Goal: Task Accomplishment & Management: Manage account settings

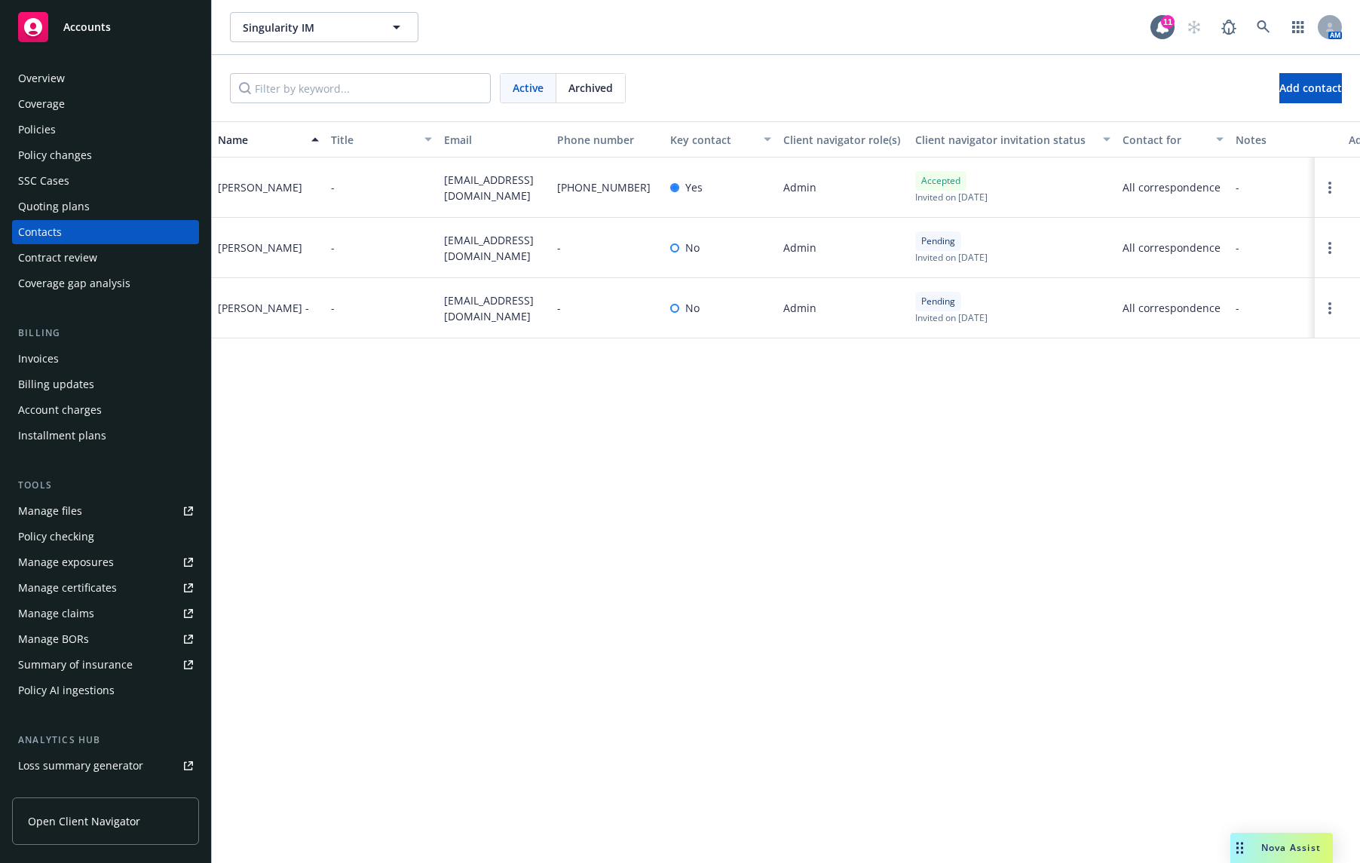
click at [152, 133] on div "Policies" at bounding box center [105, 130] width 175 height 24
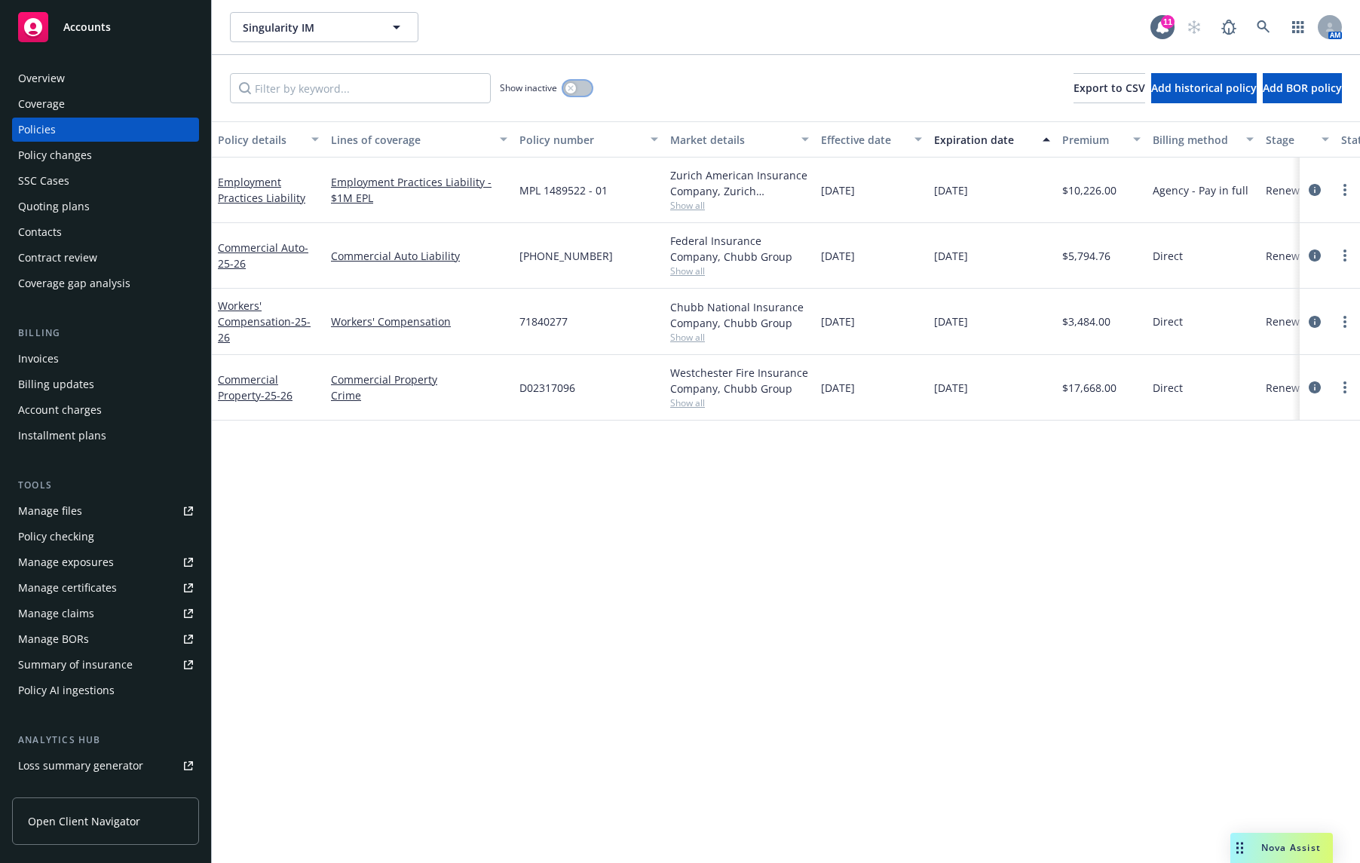
click at [572, 82] on button "button" at bounding box center [577, 88] width 29 height 15
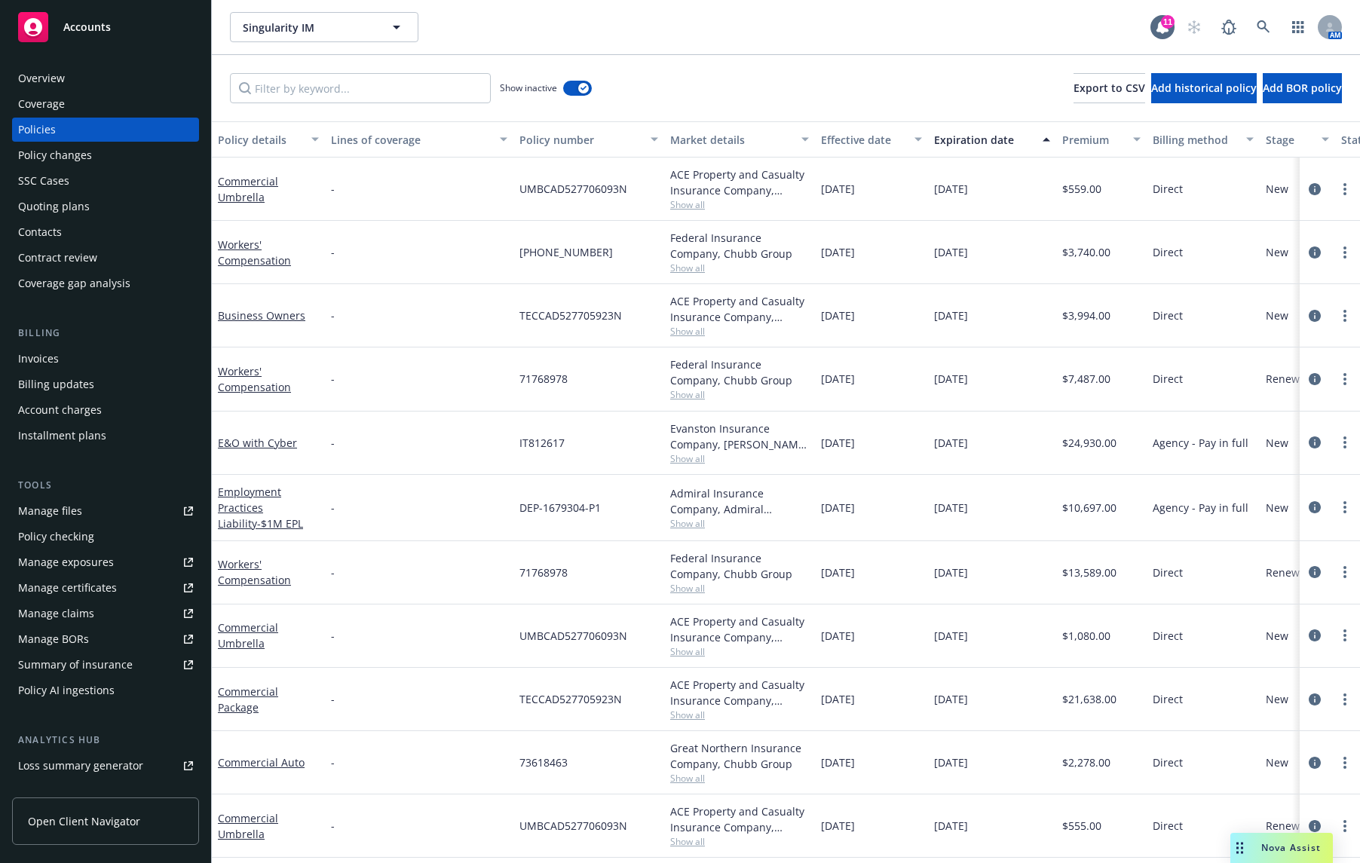
click at [963, 139] on div "Expiration date" at bounding box center [983, 140] width 99 height 16
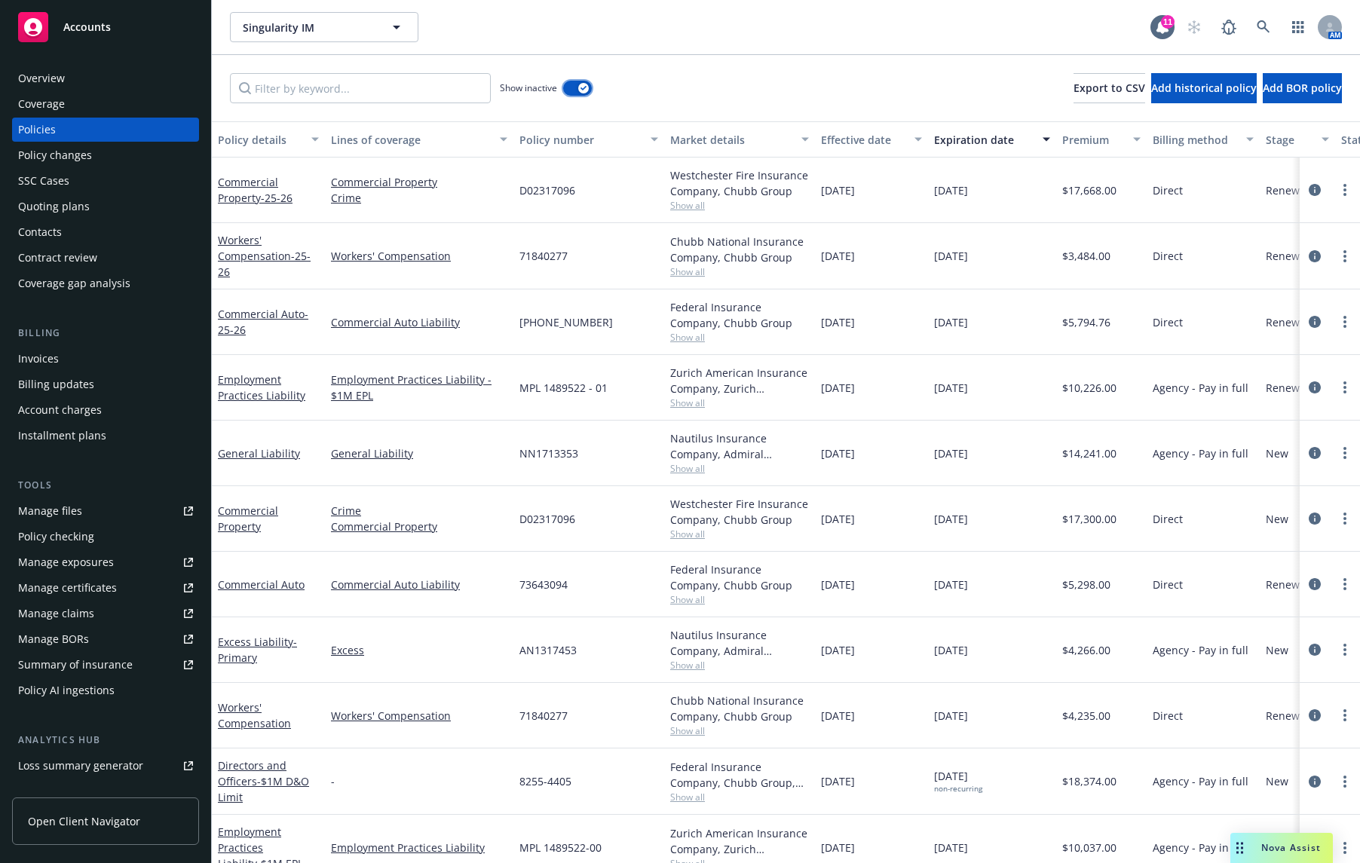
click at [586, 84] on div "button" at bounding box center [583, 88] width 11 height 11
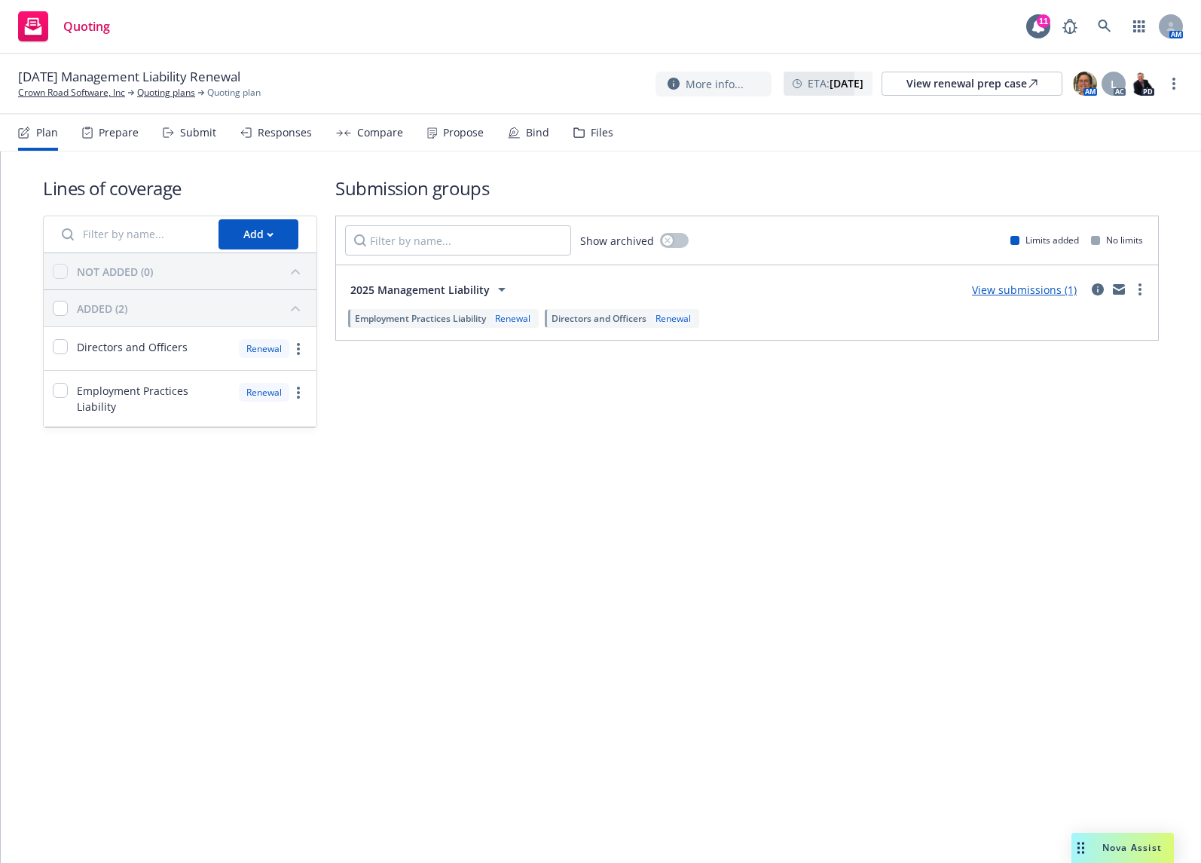
click at [463, 132] on div "Propose" at bounding box center [463, 133] width 41 height 12
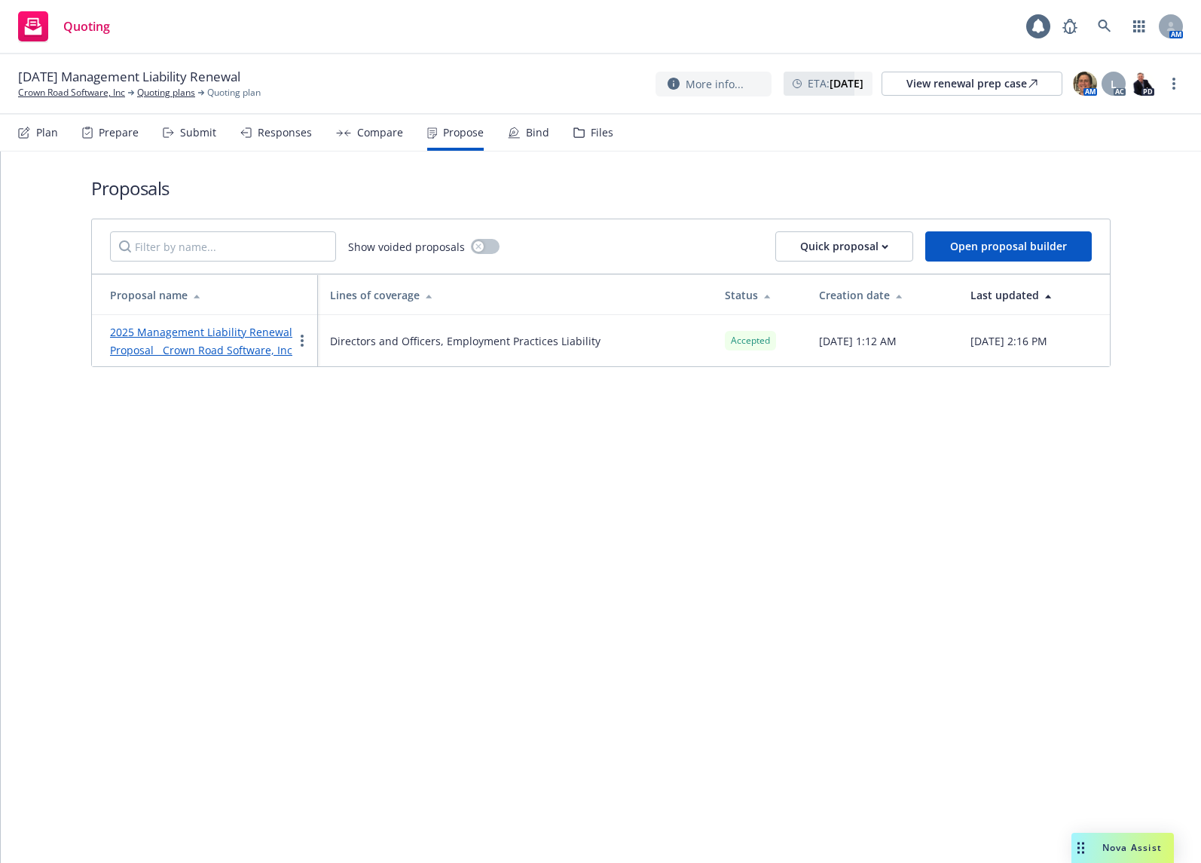
click at [546, 126] on div "Plan Prepare Submit Responses Compare Propose Bind Files" at bounding box center [315, 133] width 595 height 36
click at [523, 146] on div "Bind" at bounding box center [528, 133] width 41 height 36
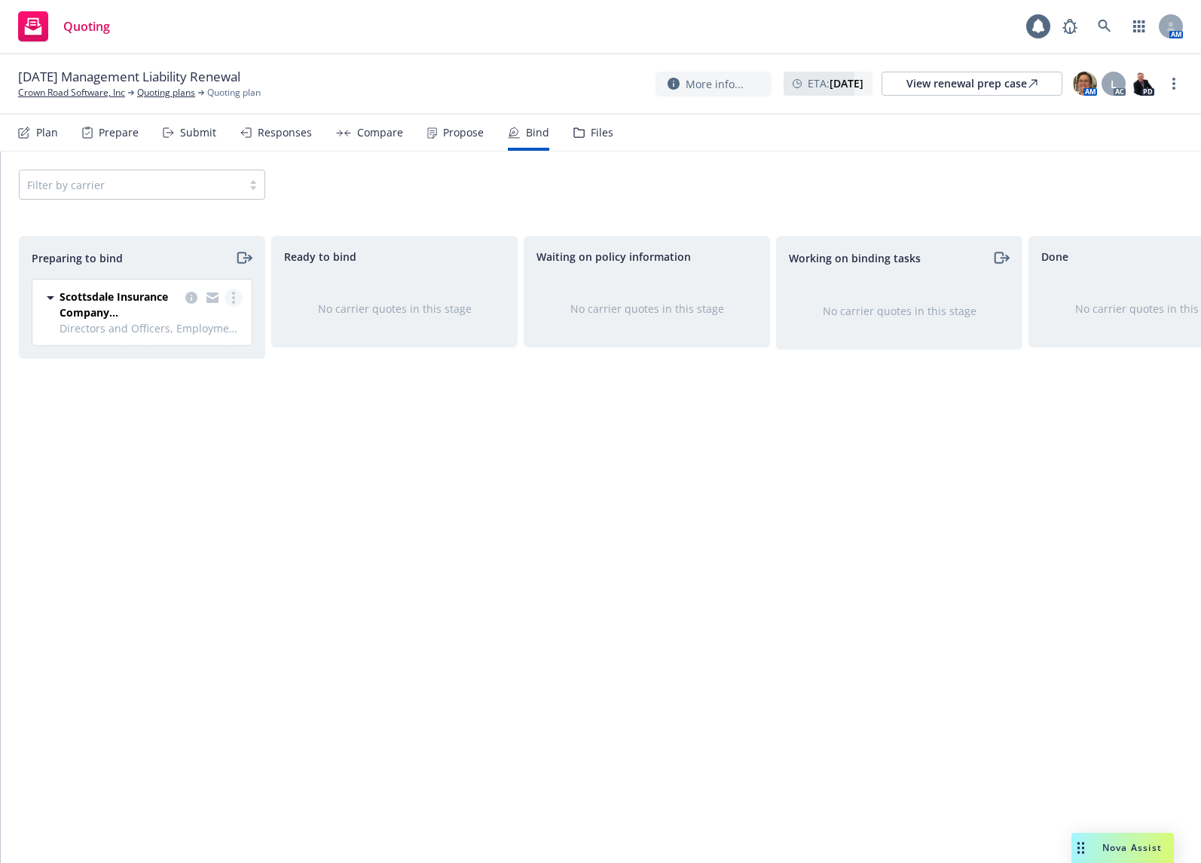
click at [231, 295] on link "more" at bounding box center [234, 298] width 18 height 18
click at [210, 357] on link "Log bind order" at bounding box center [168, 359] width 148 height 30
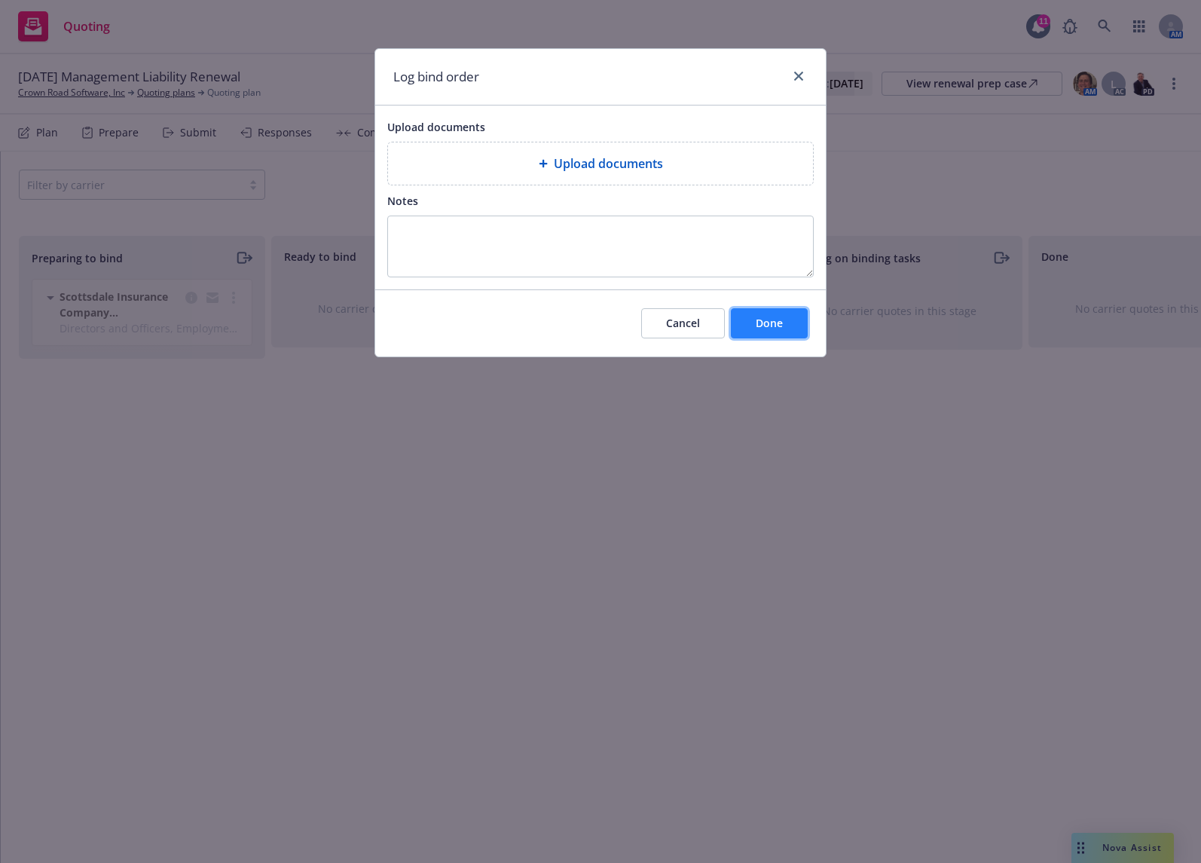
click at [750, 317] on button "Done" at bounding box center [769, 323] width 77 height 30
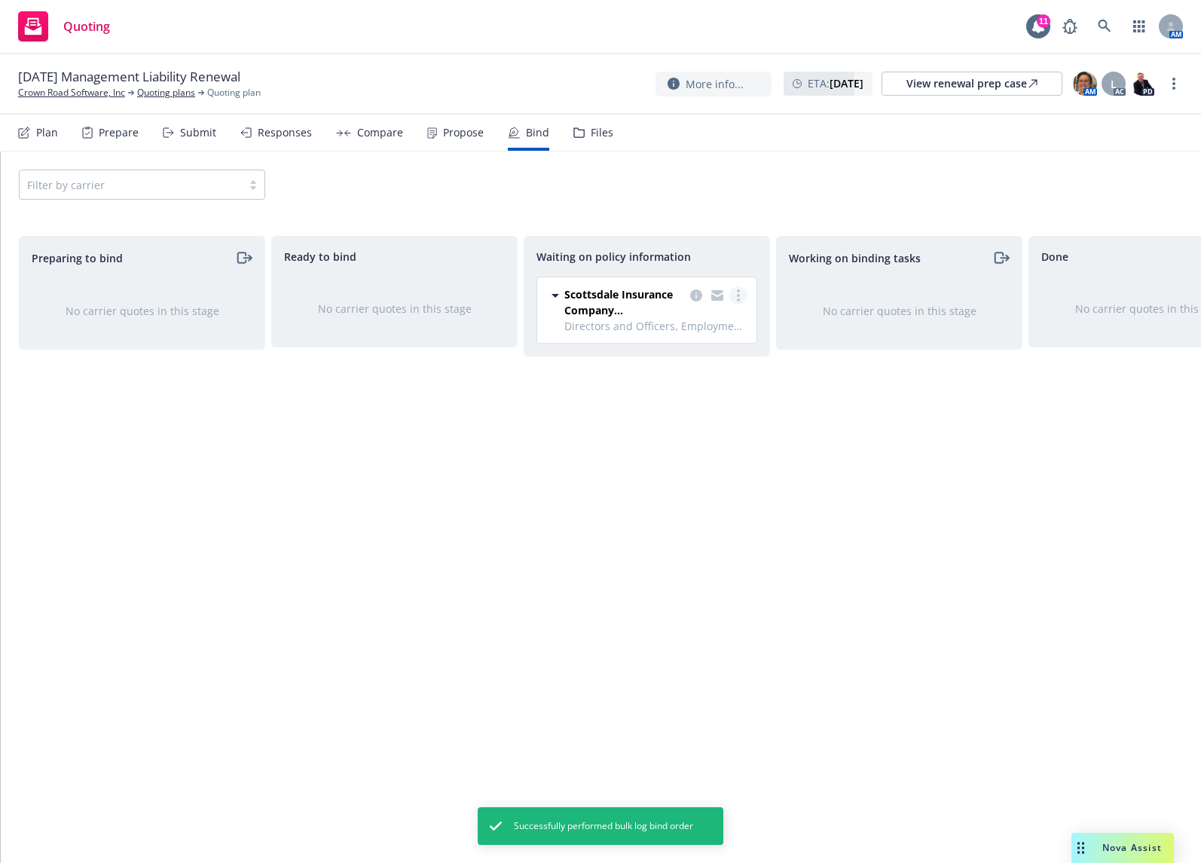
click at [736, 297] on link "more" at bounding box center [739, 295] width 18 height 18
click at [712, 331] on span "Create policies" at bounding box center [666, 326] width 111 height 14
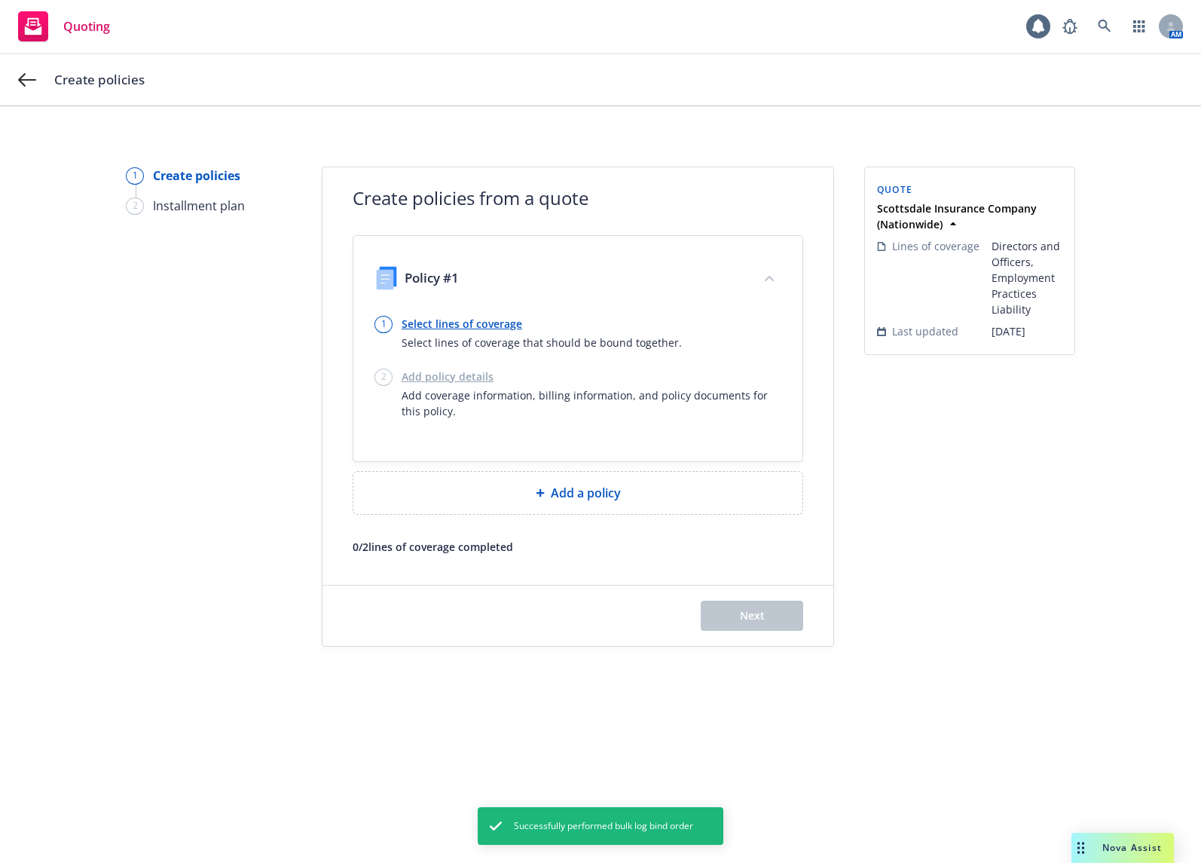
click at [494, 324] on link "Select lines of coverage" at bounding box center [542, 324] width 280 height 16
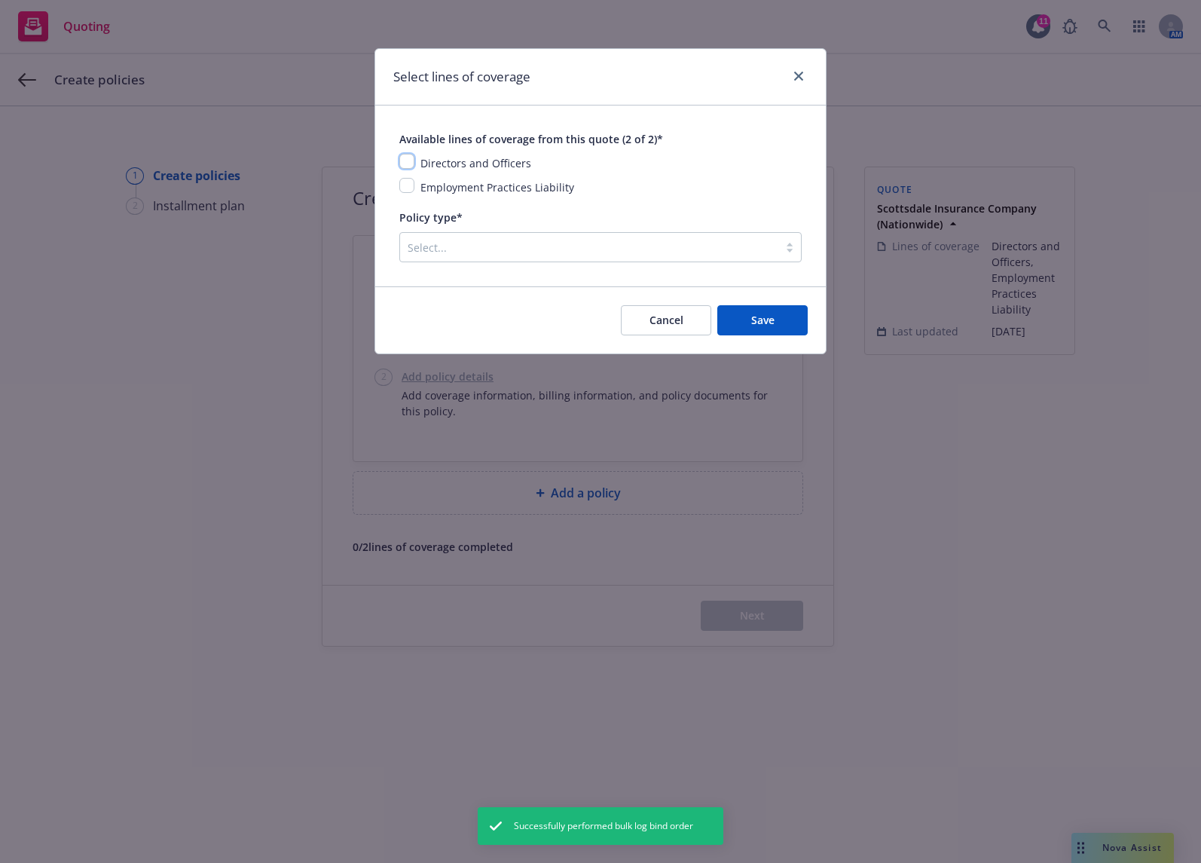
click at [413, 161] on input "checkbox" at bounding box center [406, 161] width 15 height 15
checkbox input "true"
click at [402, 182] on input "checkbox" at bounding box center [406, 185] width 15 height 15
checkbox input "true"
click at [445, 241] on div at bounding box center [589, 247] width 363 height 18
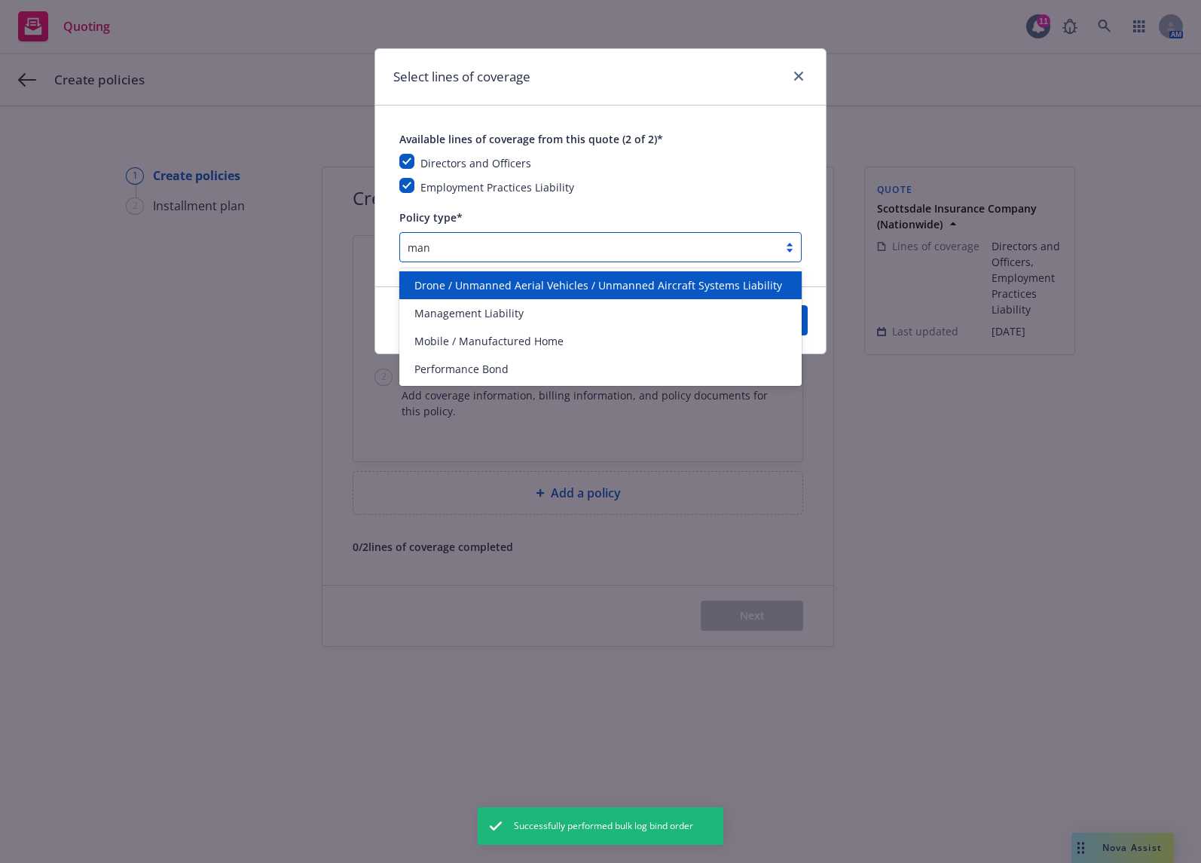
type input "mana"
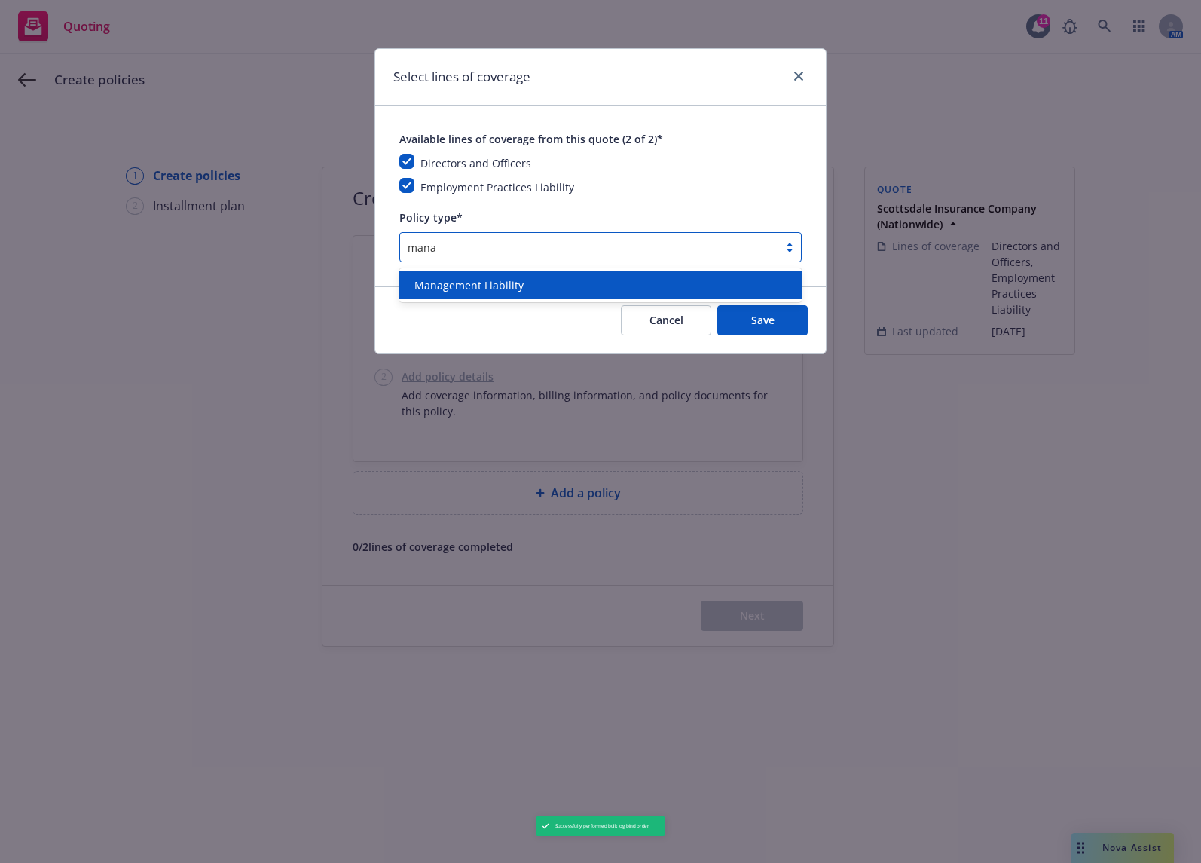
click at [468, 280] on span "Management Liability" at bounding box center [469, 285] width 109 height 16
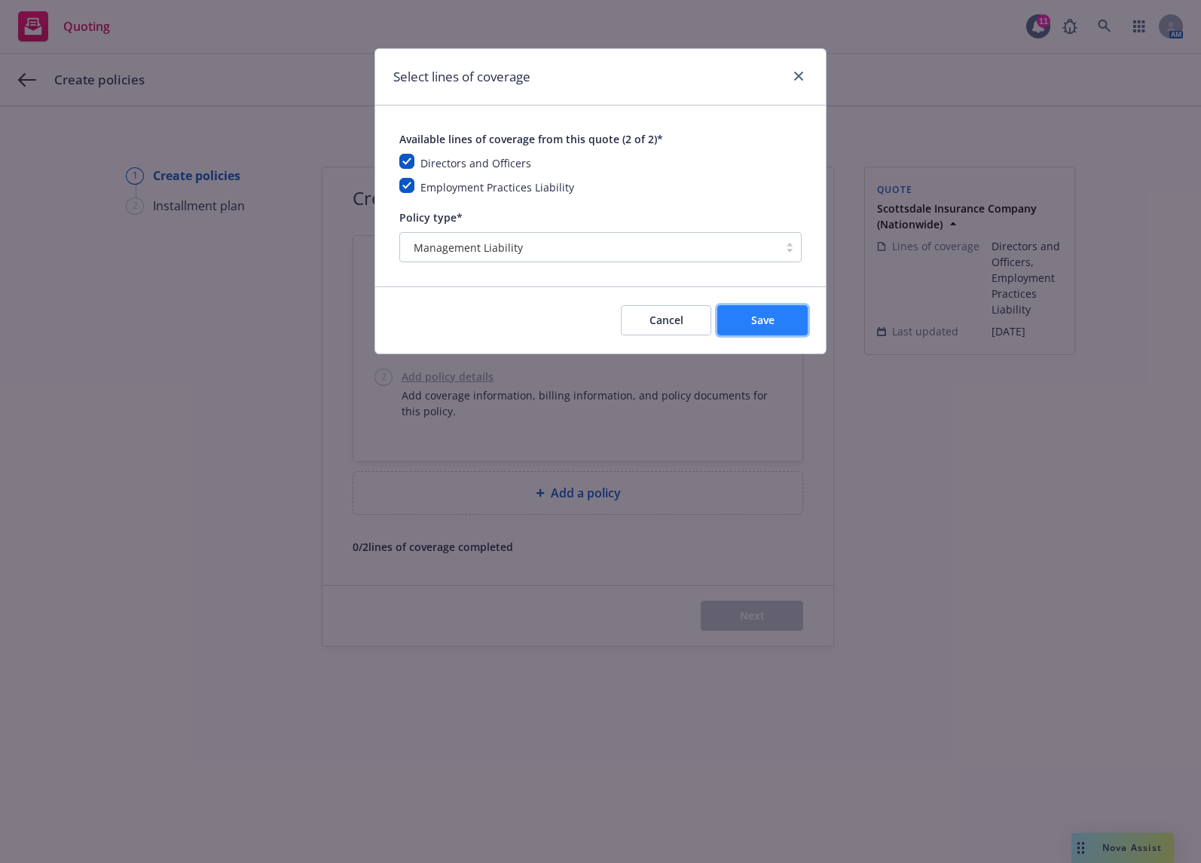
click at [765, 314] on span "Save" at bounding box center [762, 320] width 23 height 14
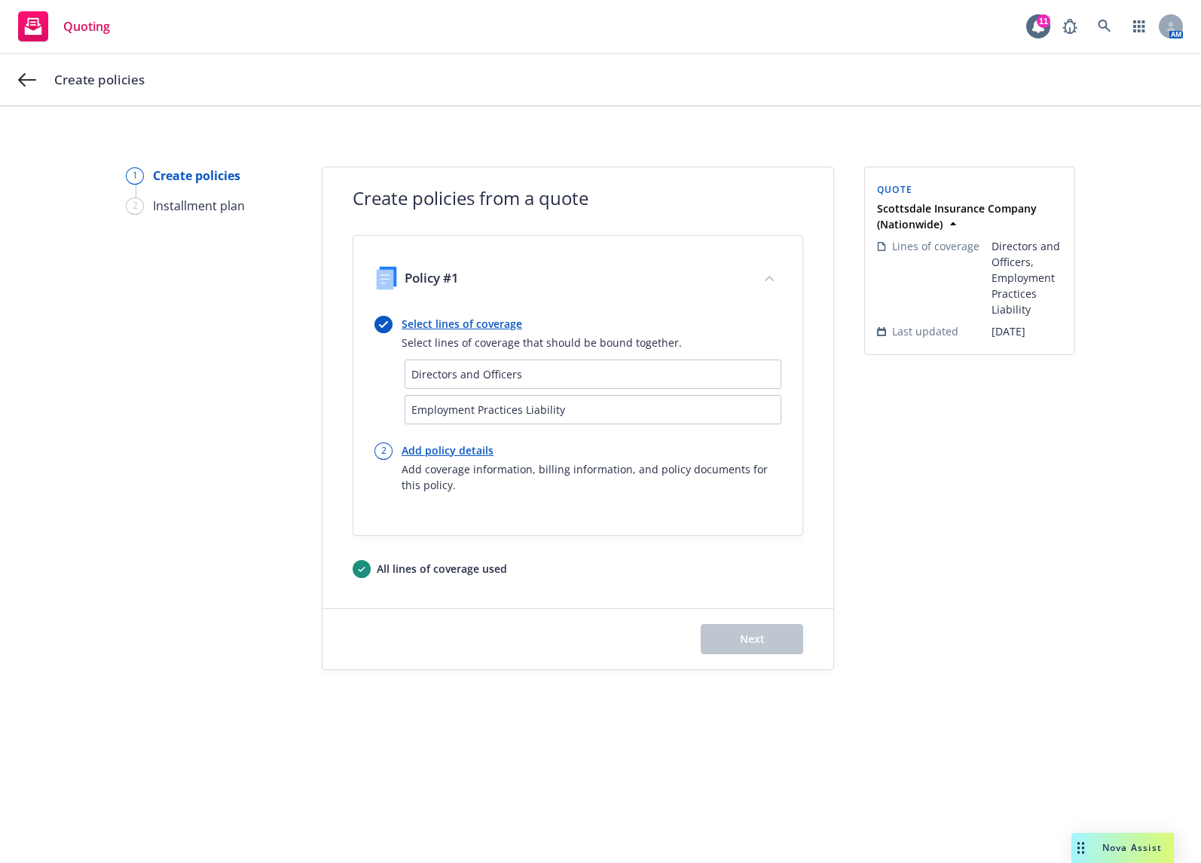
click at [464, 445] on link "Add policy details" at bounding box center [592, 450] width 380 height 16
select select "12"
select select "CA"
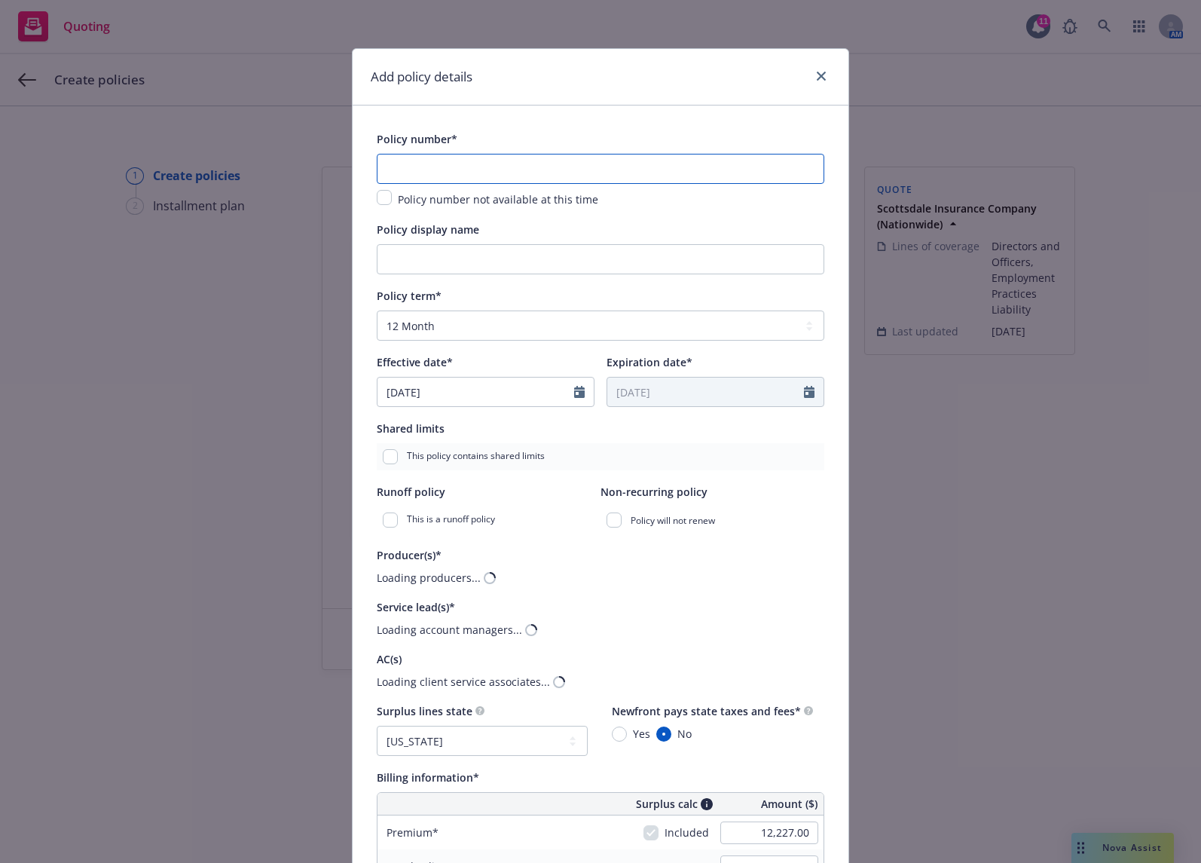
click at [456, 170] on input "text" at bounding box center [601, 169] width 448 height 30
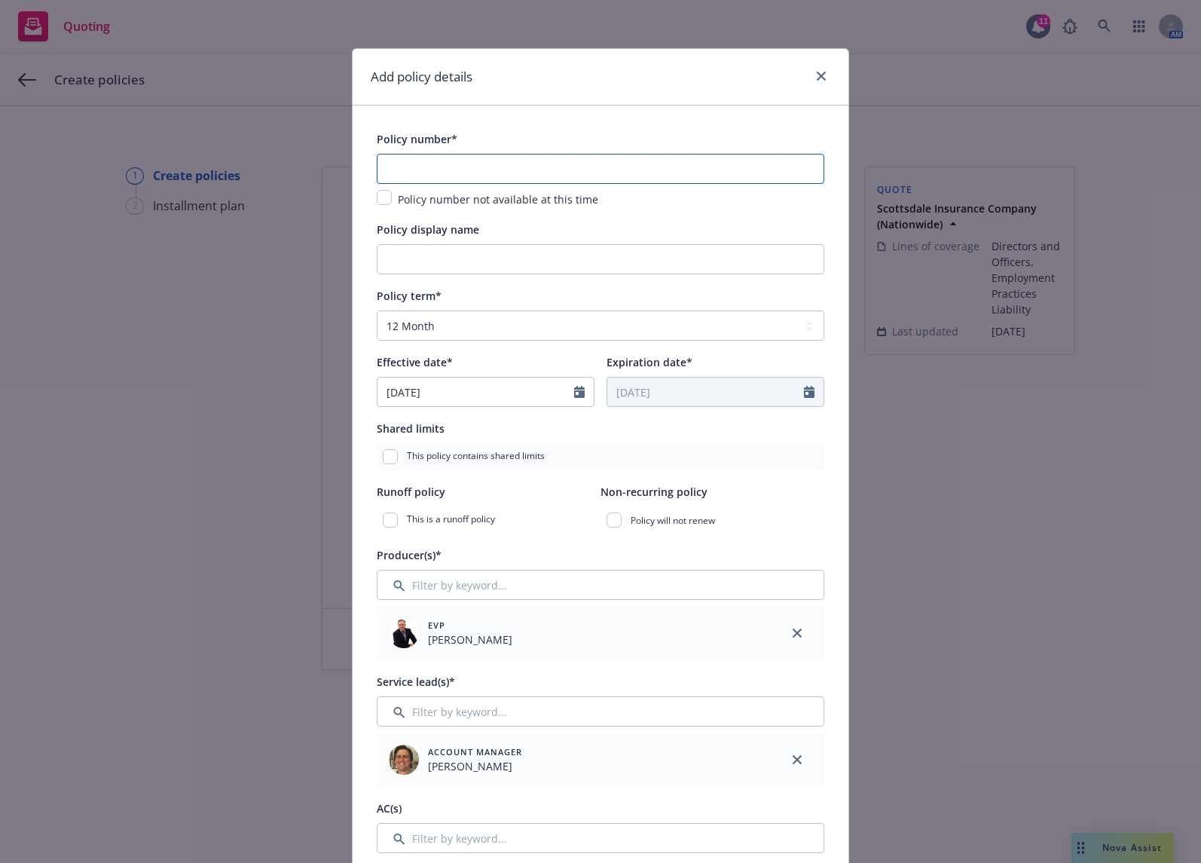
click at [588, 179] on input "text" at bounding box center [601, 169] width 448 height 30
paste input "EKS3593777"
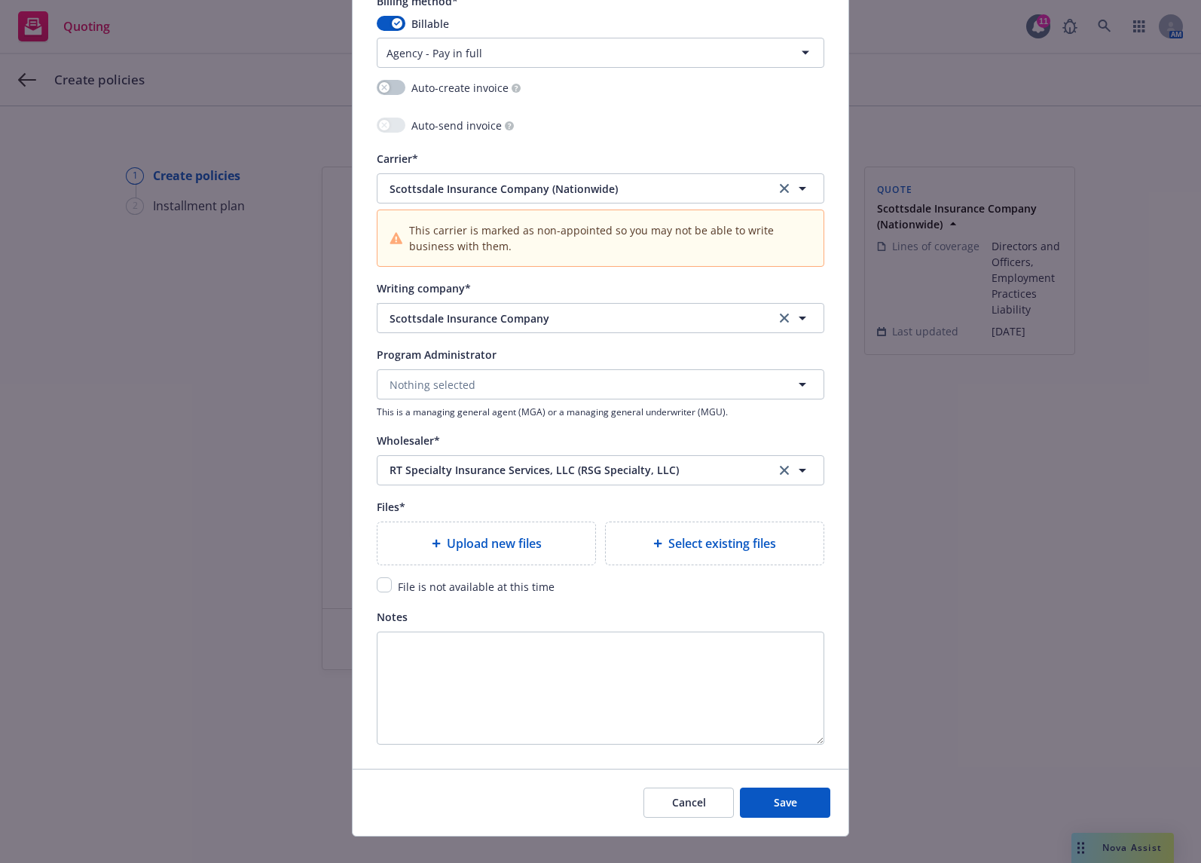
scroll to position [1379, 0]
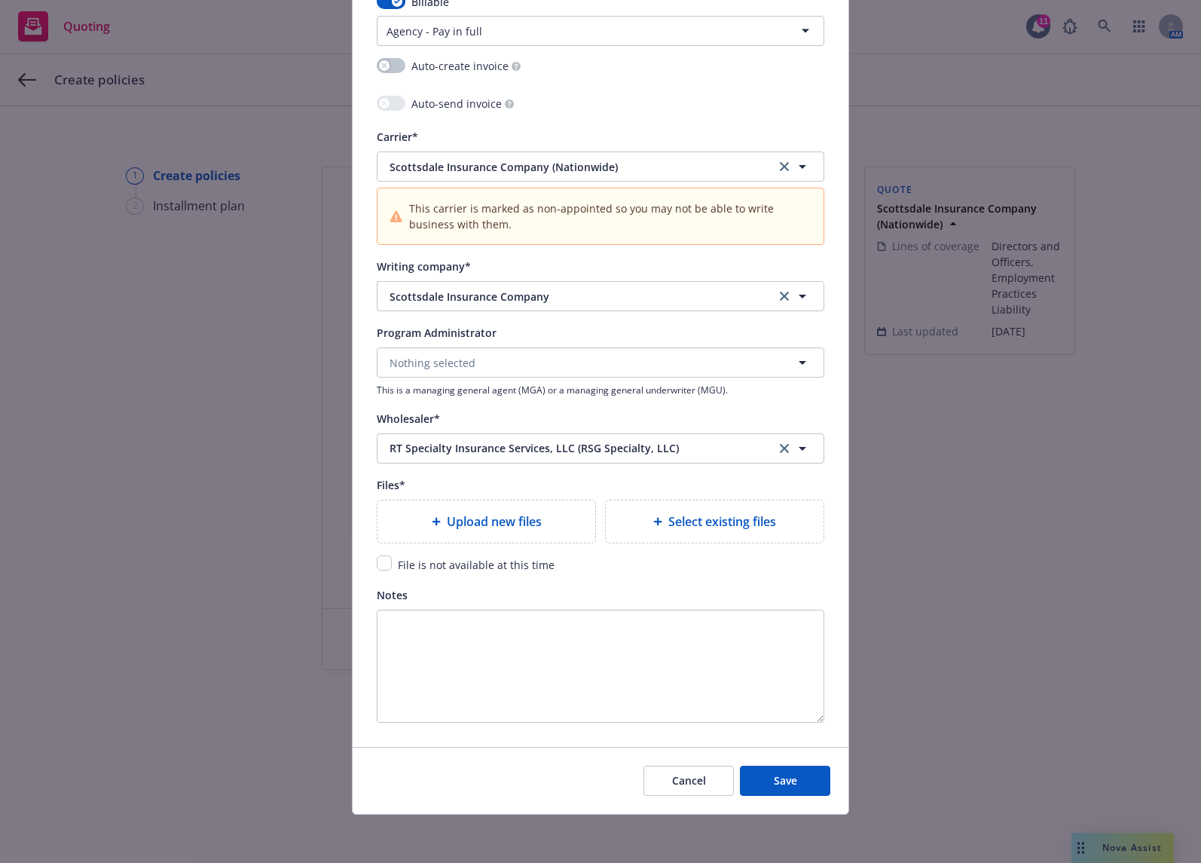
type input "EKS3593777"
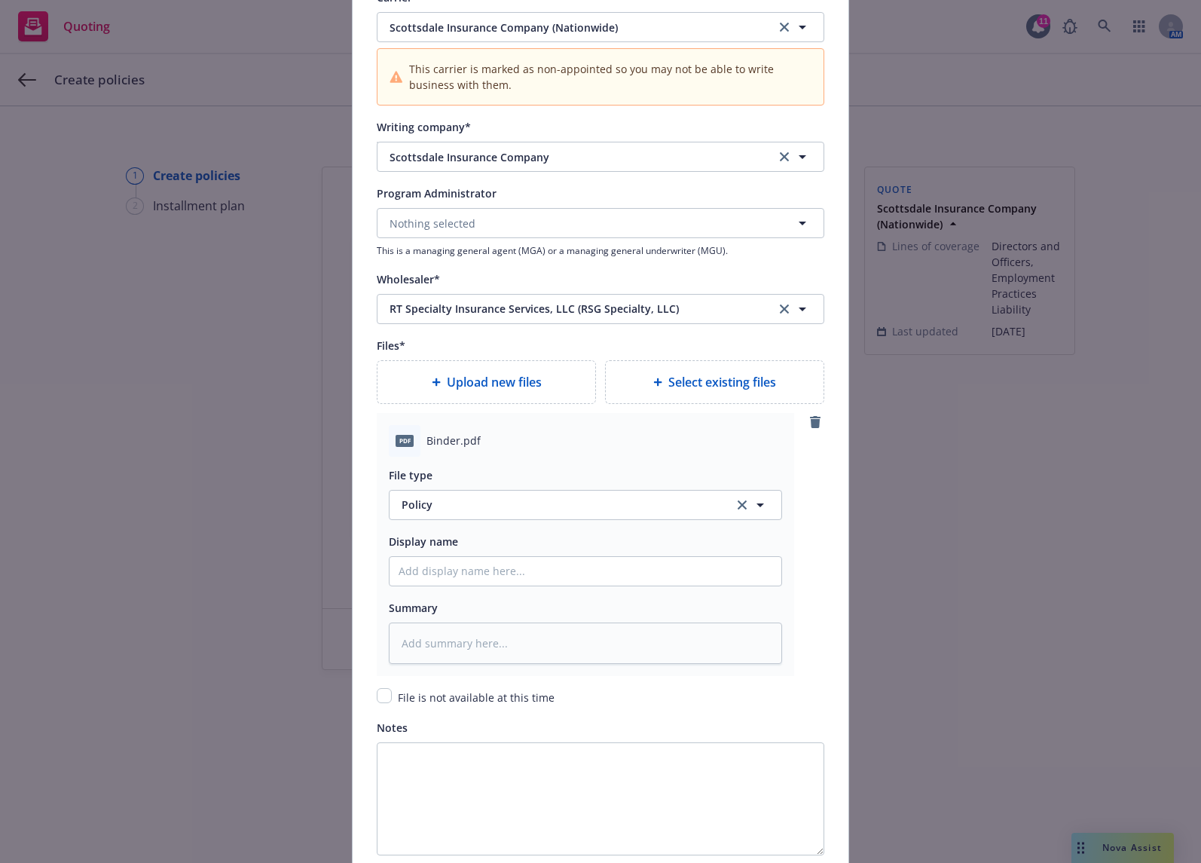
scroll to position [1529, 0]
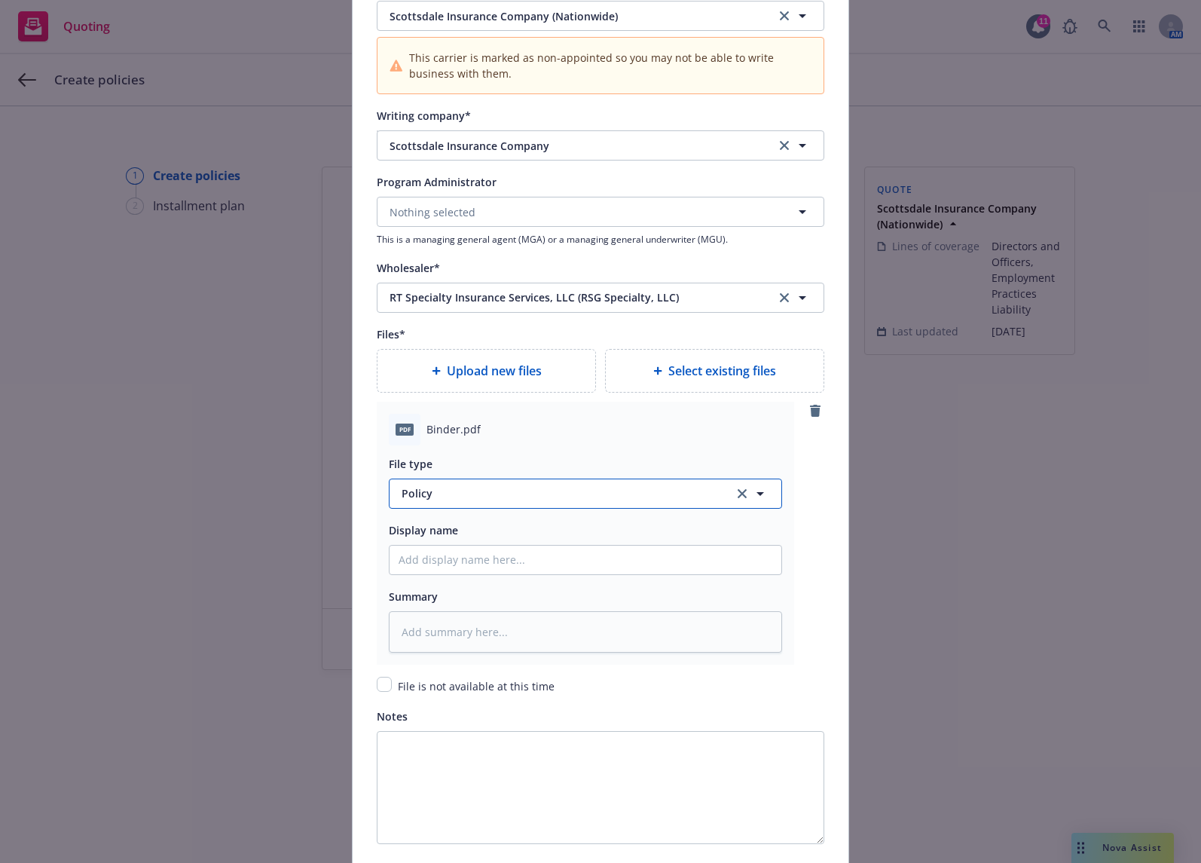
click at [709, 488] on span "Policy" at bounding box center [559, 493] width 315 height 16
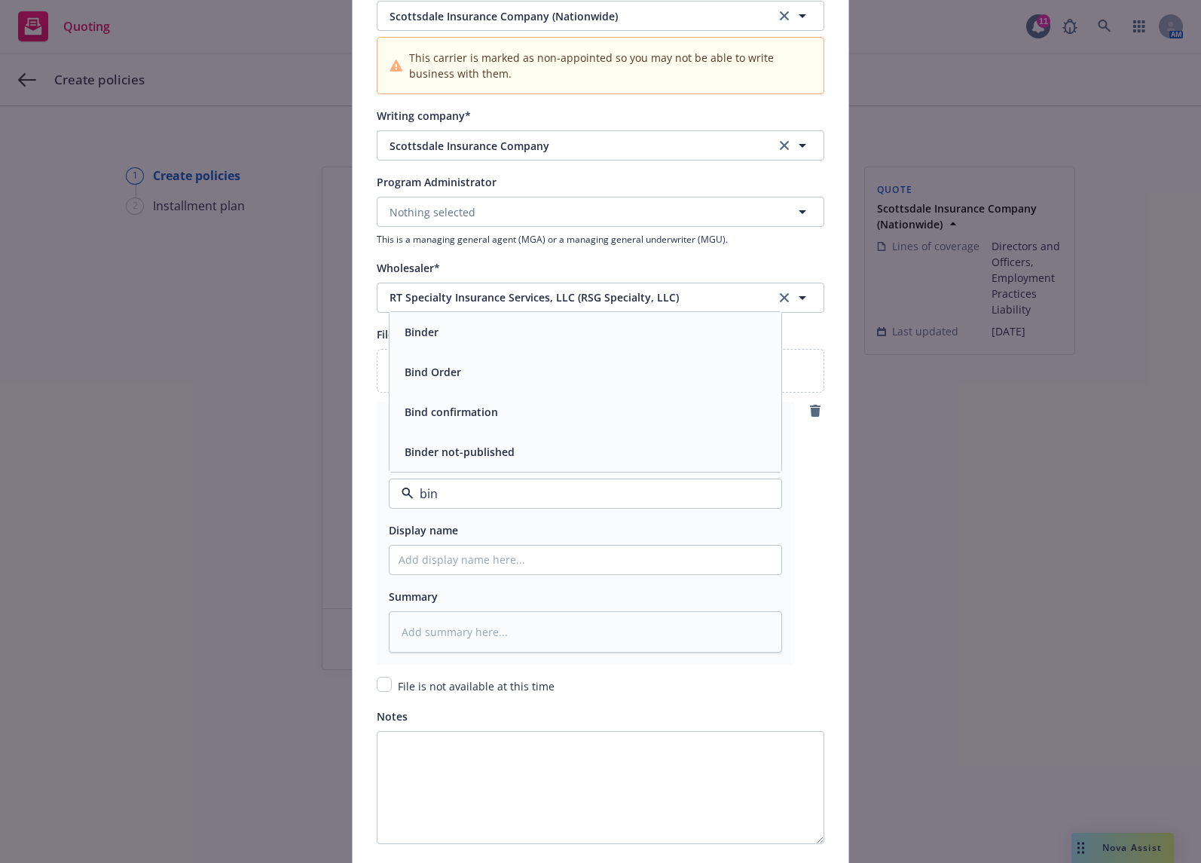
type input "bind"
click at [586, 328] on div "Binder" at bounding box center [586, 332] width 374 height 22
type textarea "x"
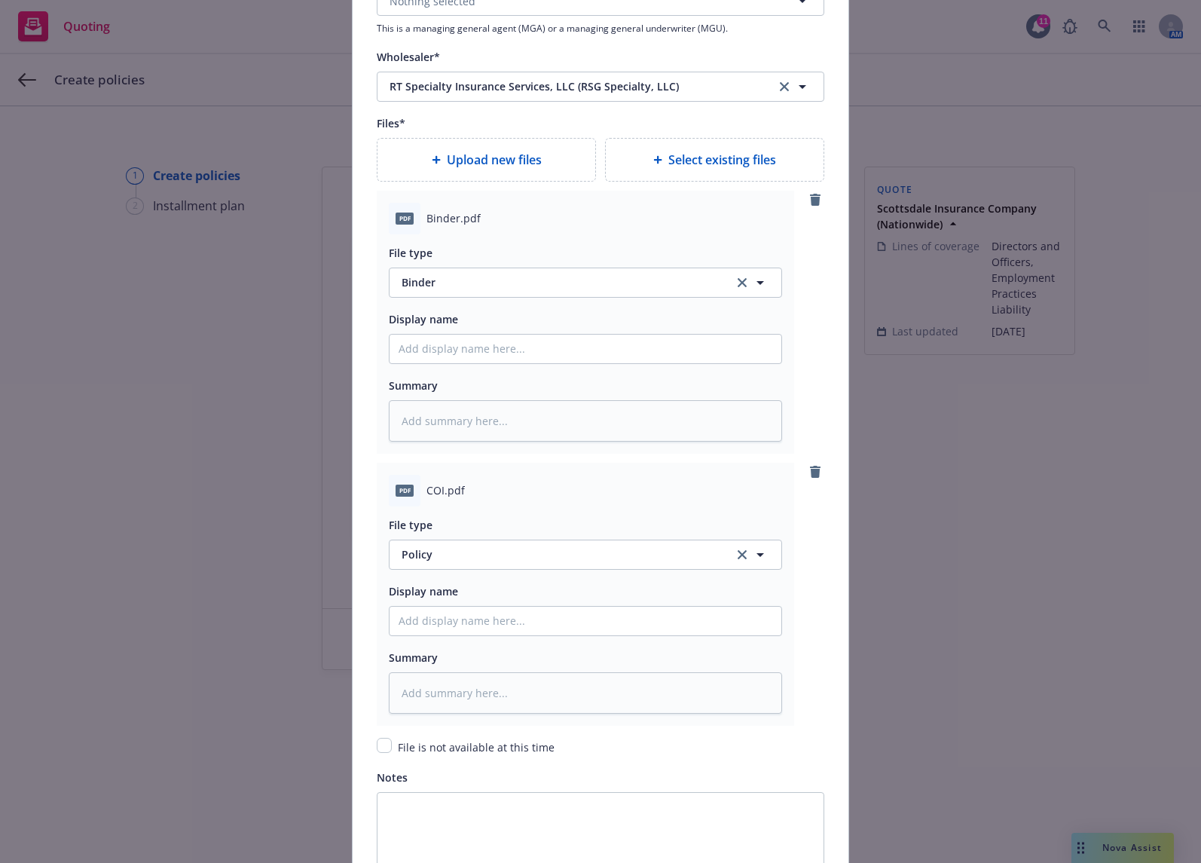
scroll to position [1755, 0]
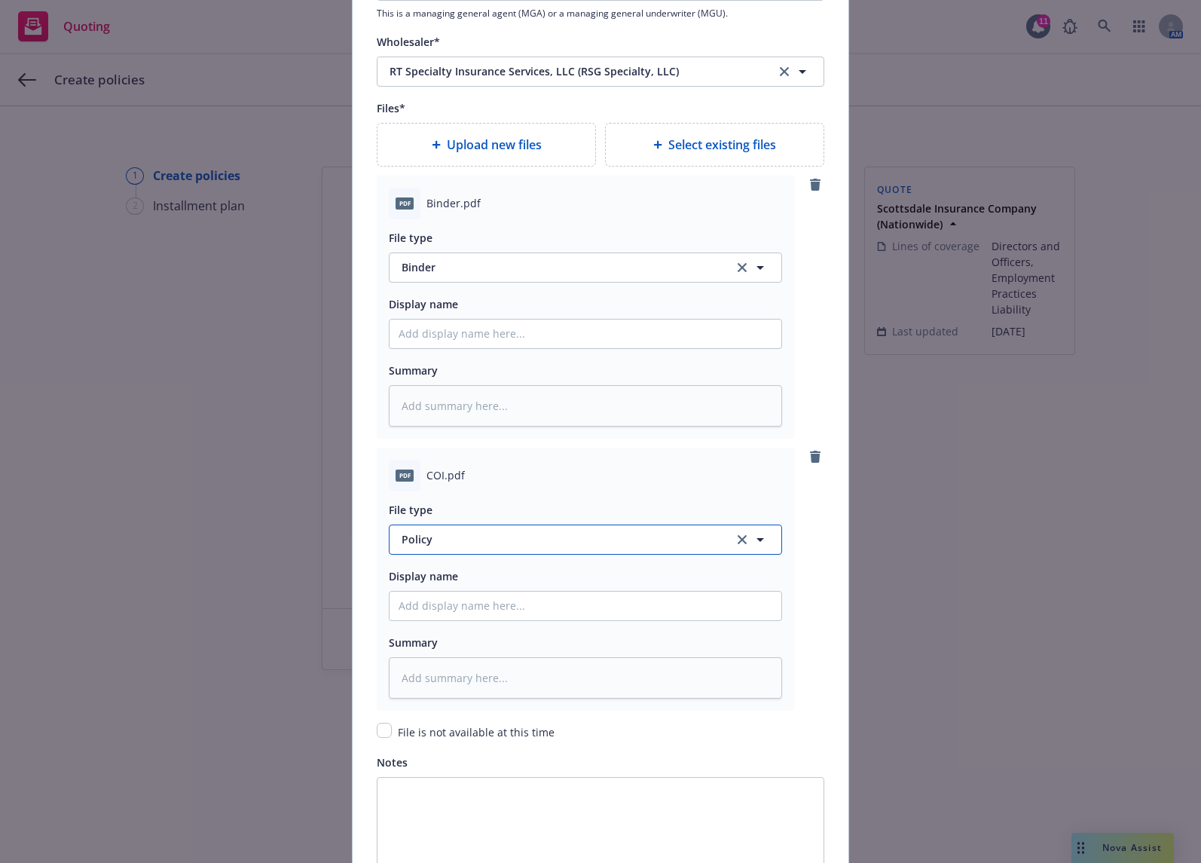
click at [527, 539] on span "Policy" at bounding box center [559, 539] width 315 height 16
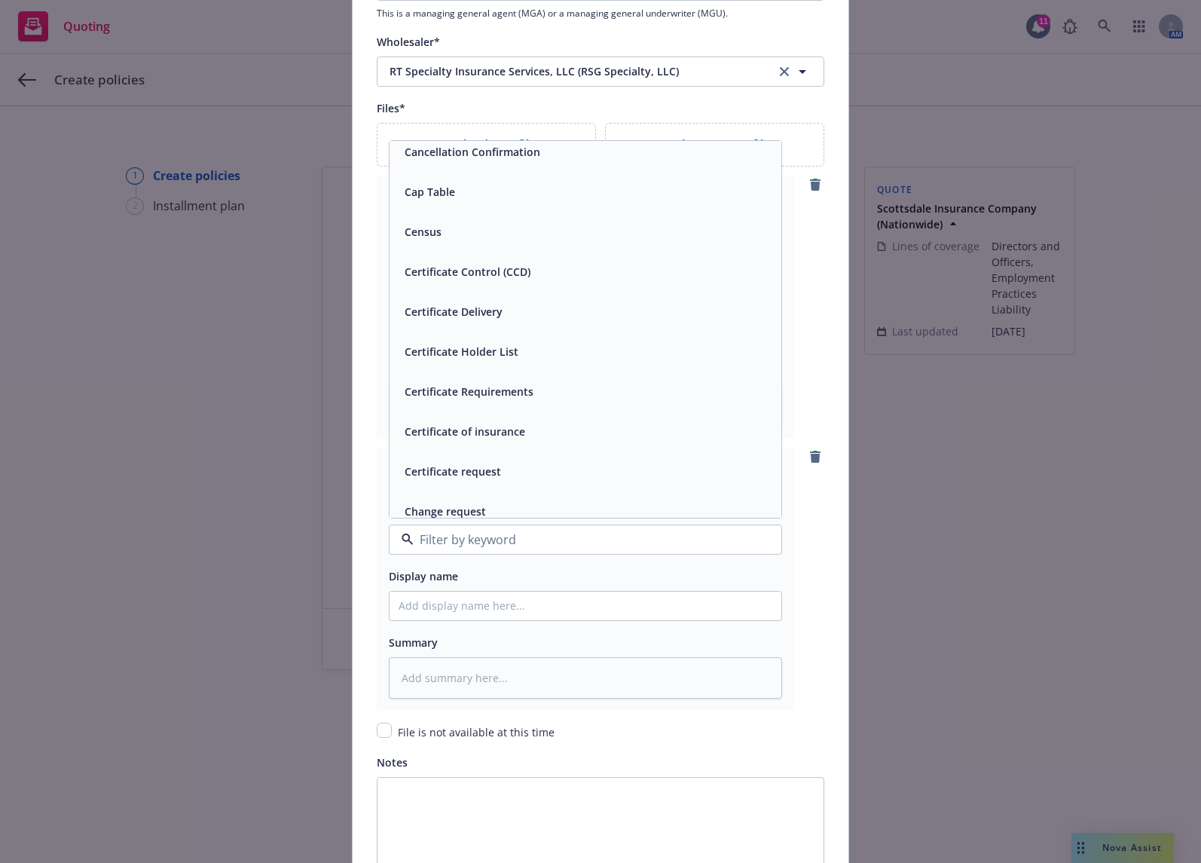
scroll to position [1281, 0]
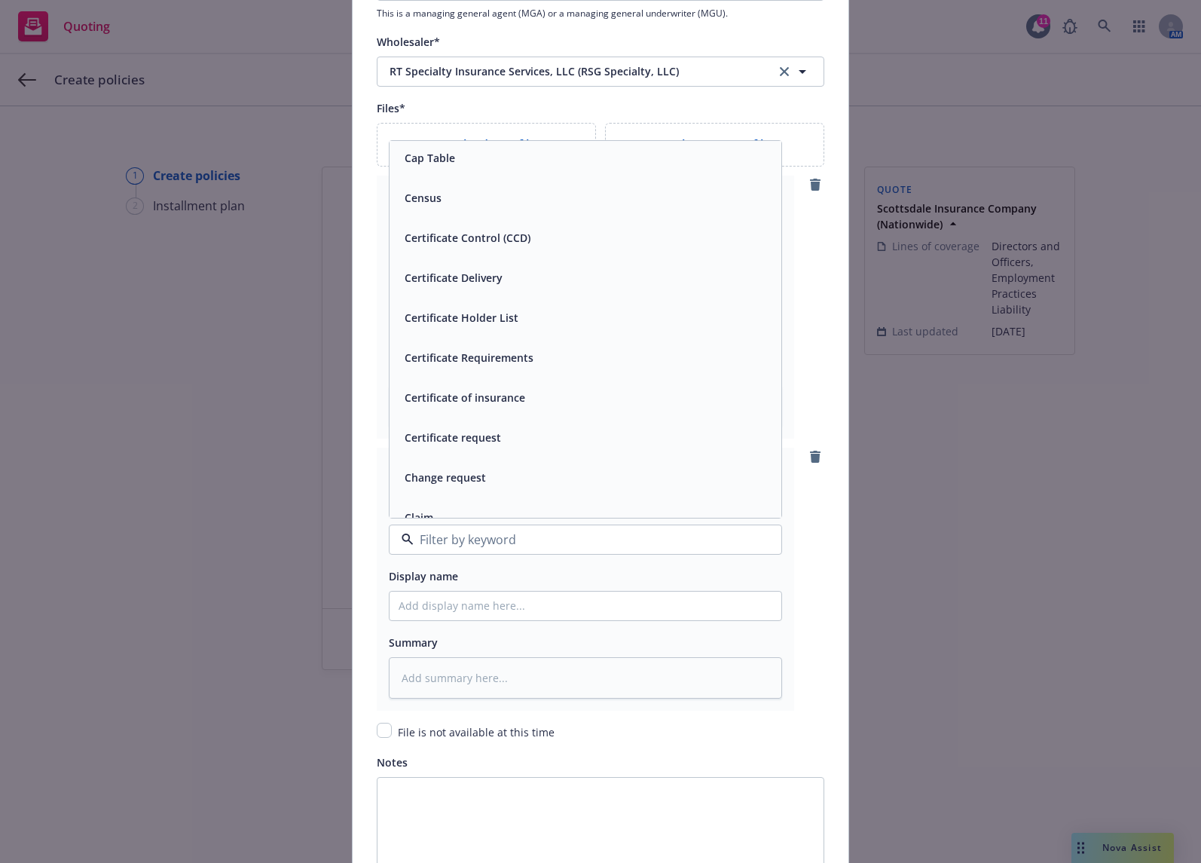
click at [556, 397] on div "Certificate of insurance" at bounding box center [586, 398] width 374 height 22
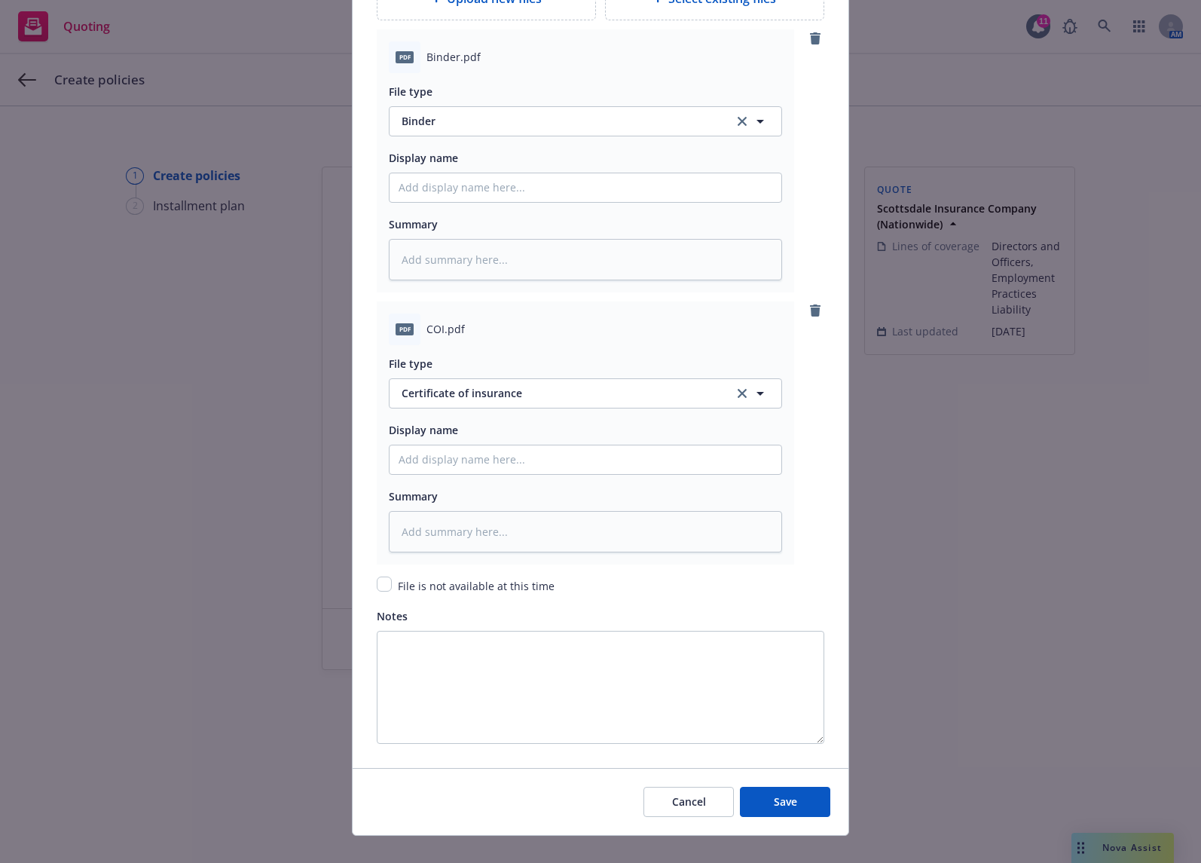
scroll to position [1923, 0]
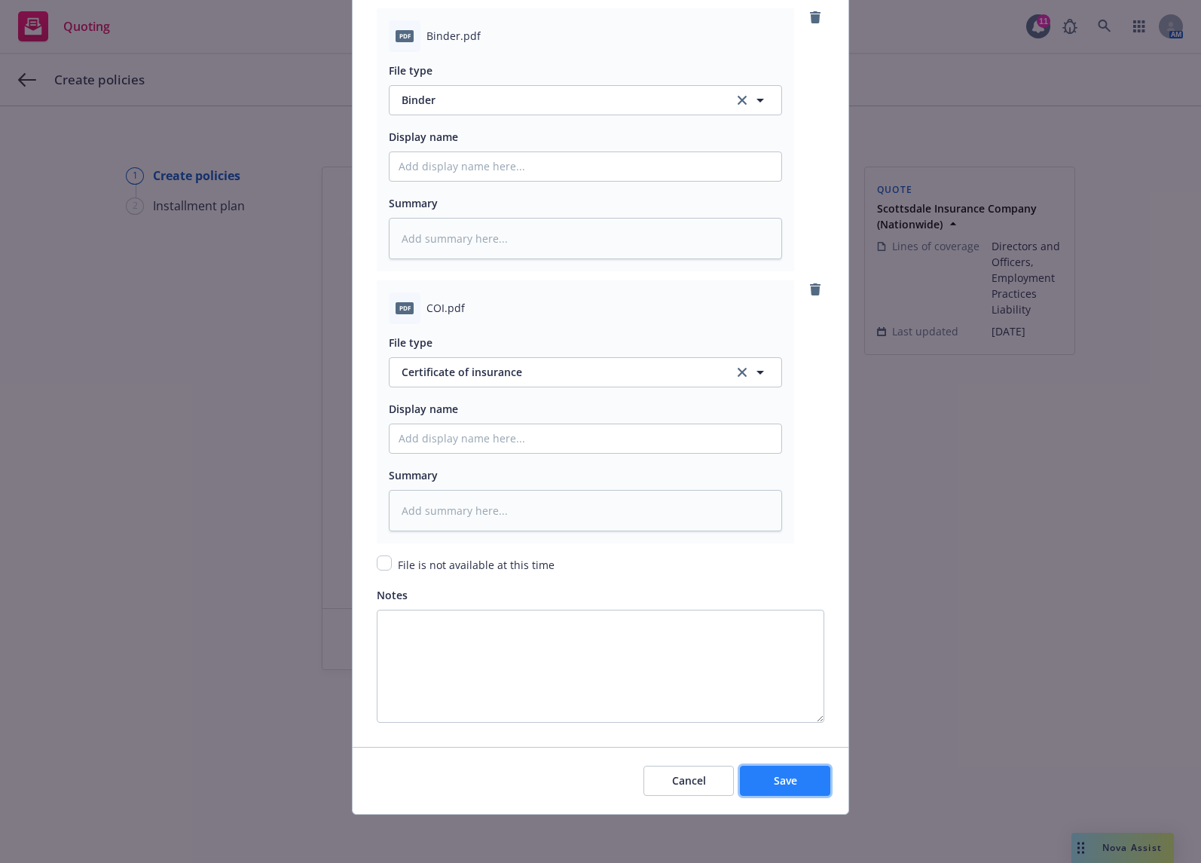
click at [782, 777] on span "Save" at bounding box center [785, 780] width 23 height 14
type textarea "x"
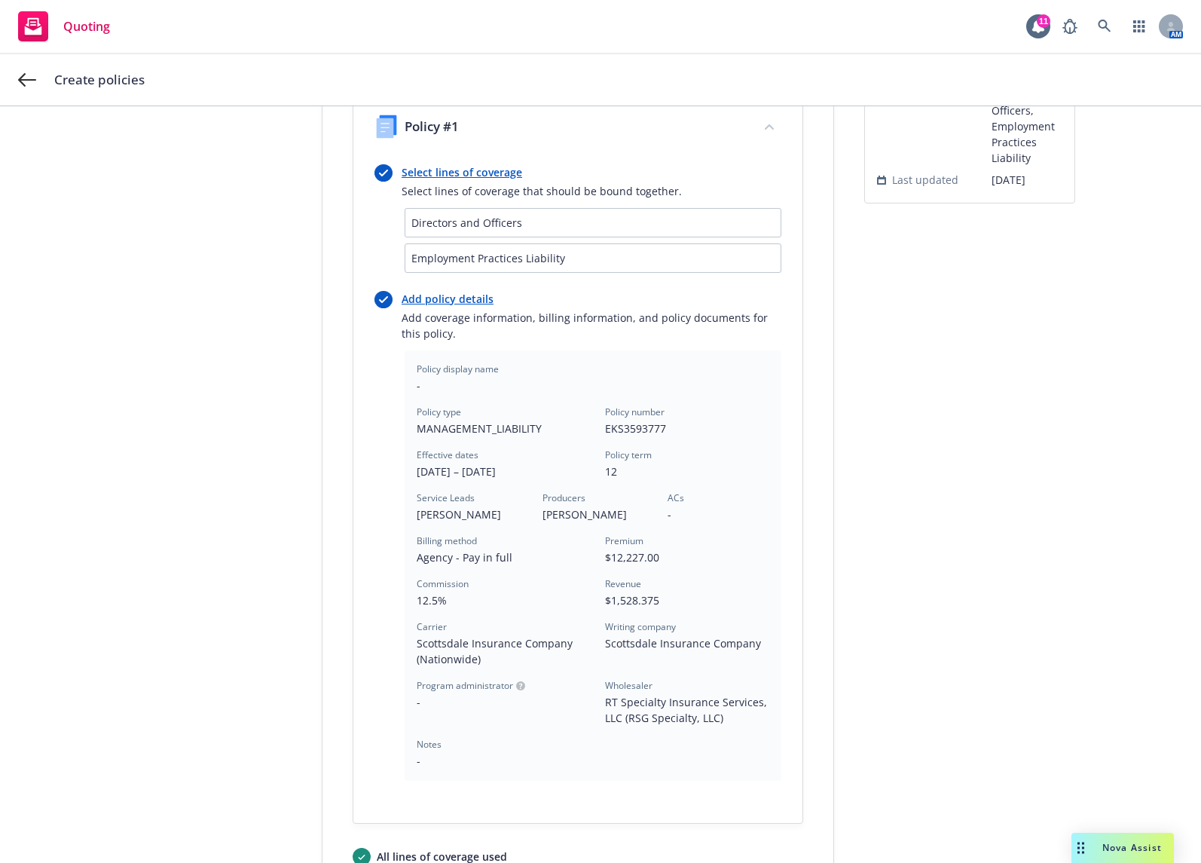
scroll to position [343, 0]
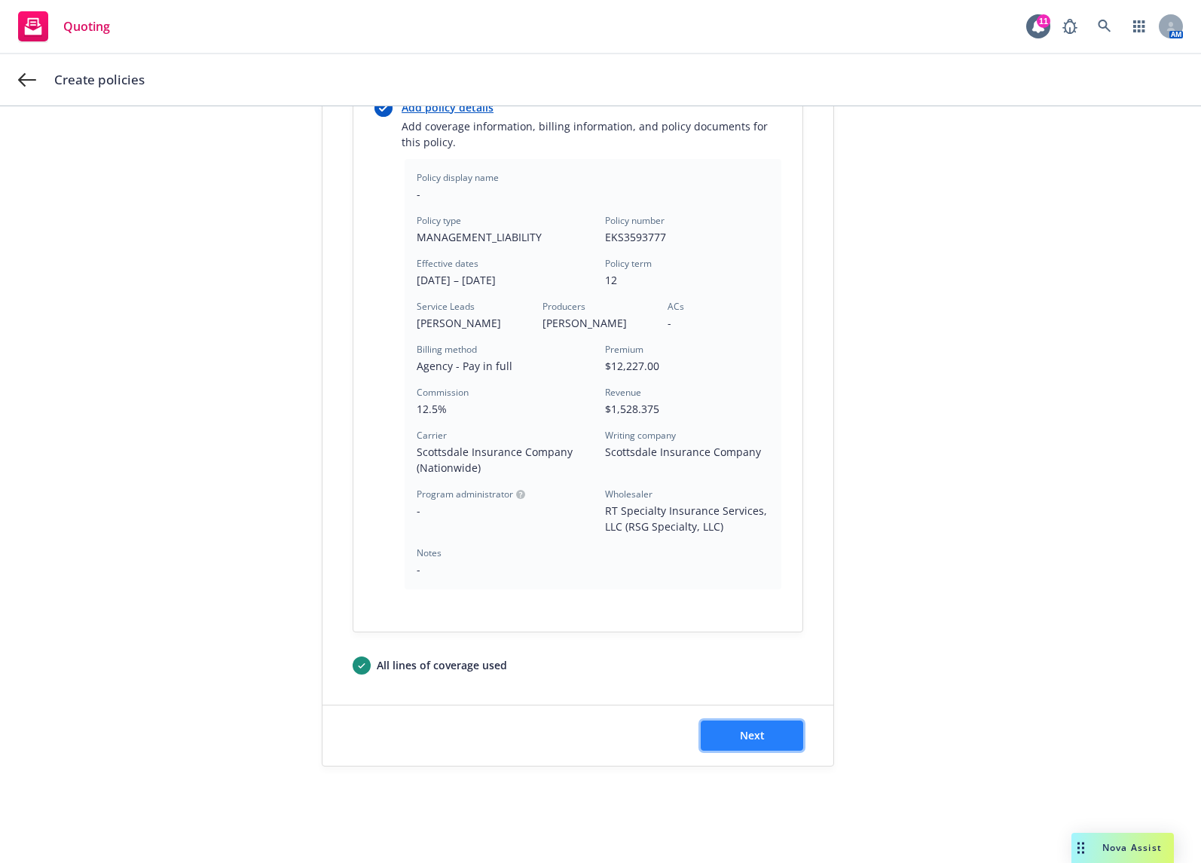
click at [779, 742] on button "Next" at bounding box center [752, 736] width 103 height 30
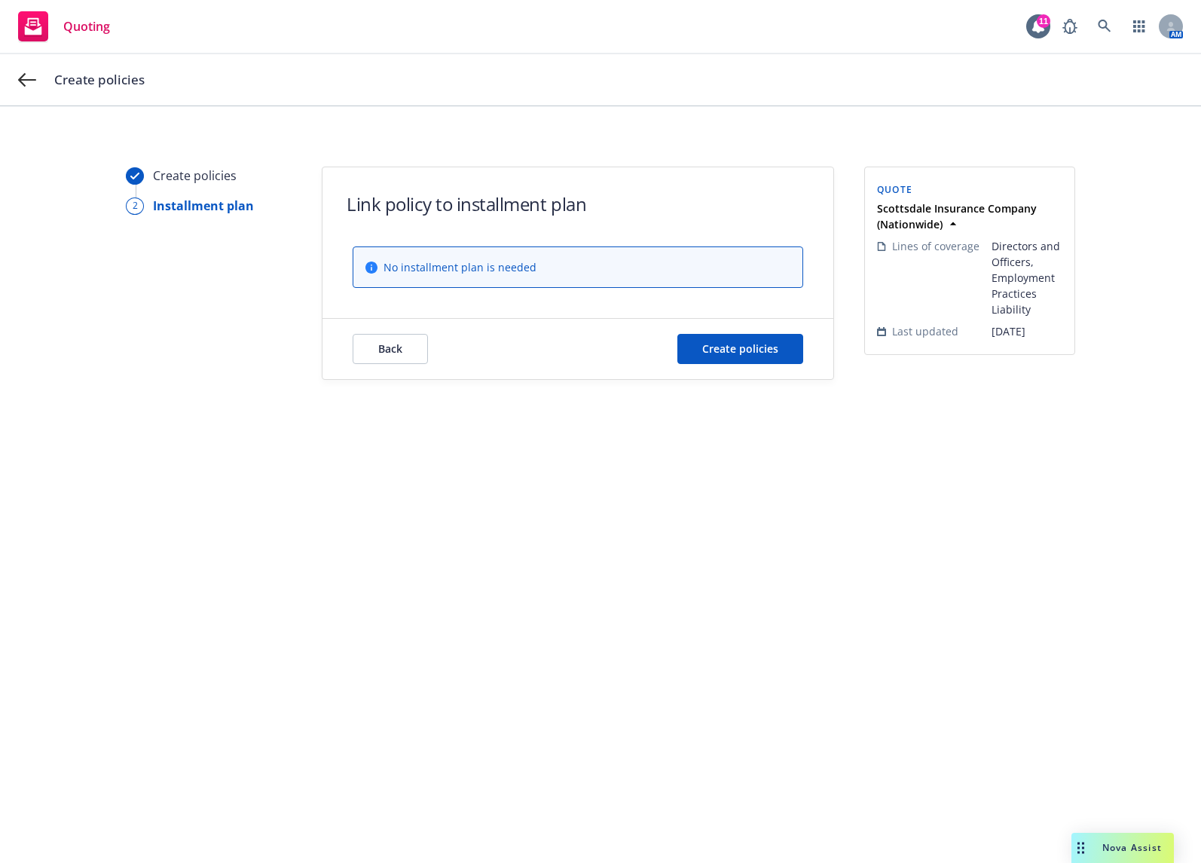
scroll to position [0, 0]
click at [747, 348] on span "Create policies" at bounding box center [740, 348] width 76 height 14
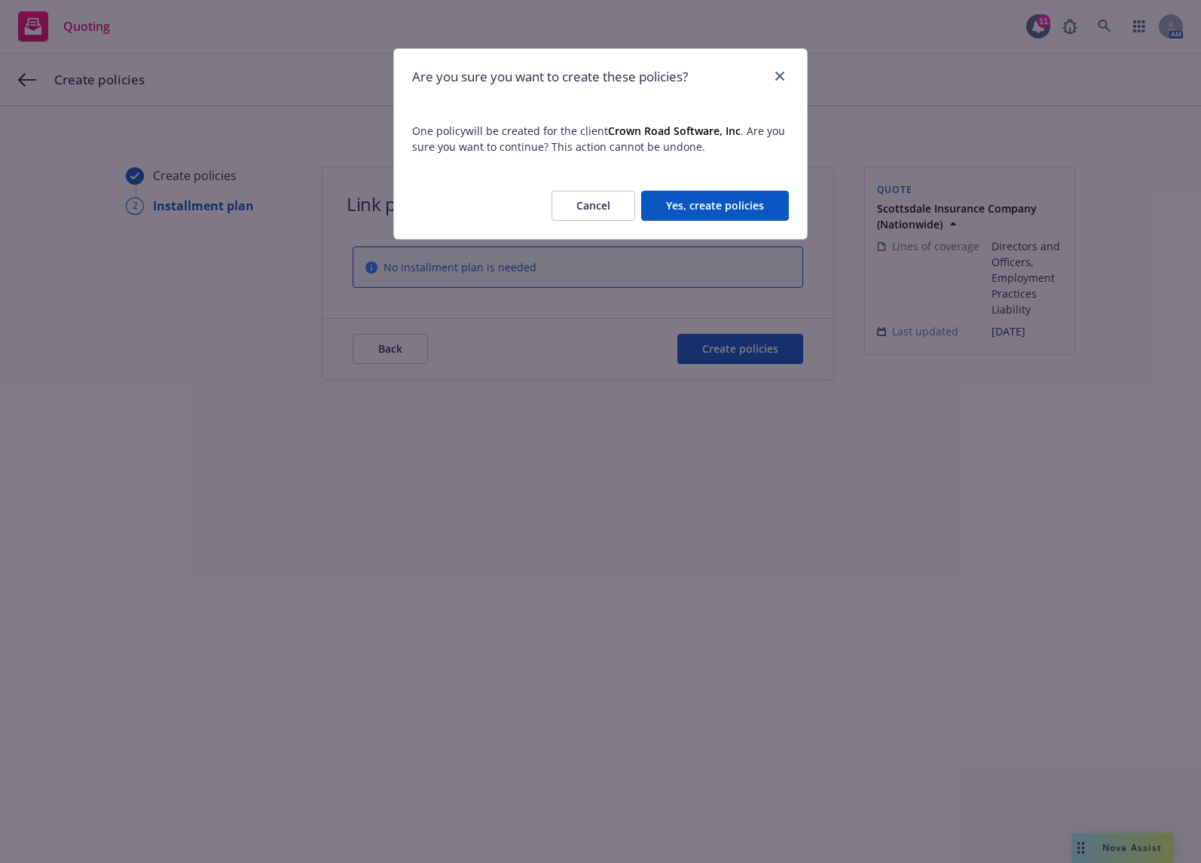
click at [684, 216] on button "Yes, create policies" at bounding box center [715, 206] width 148 height 30
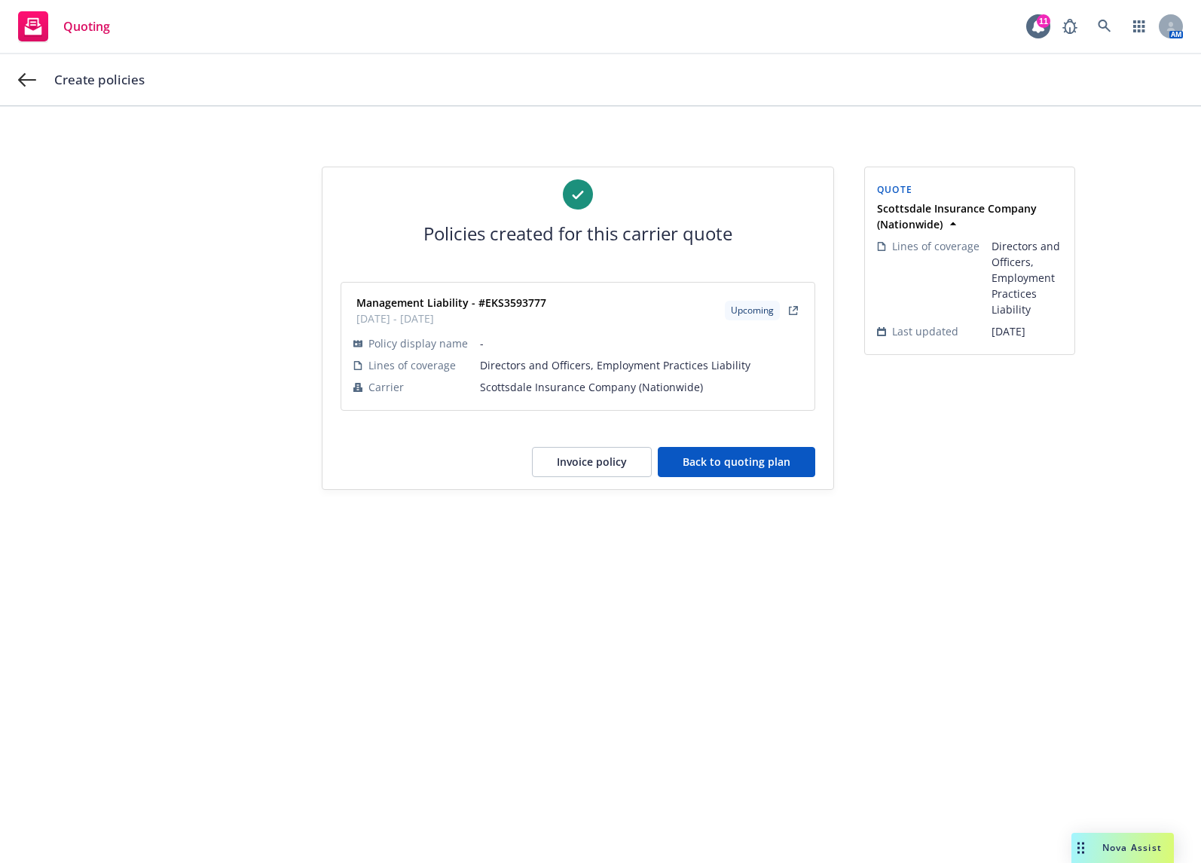
click at [564, 455] on button "Invoice policy" at bounding box center [592, 462] width 120 height 30
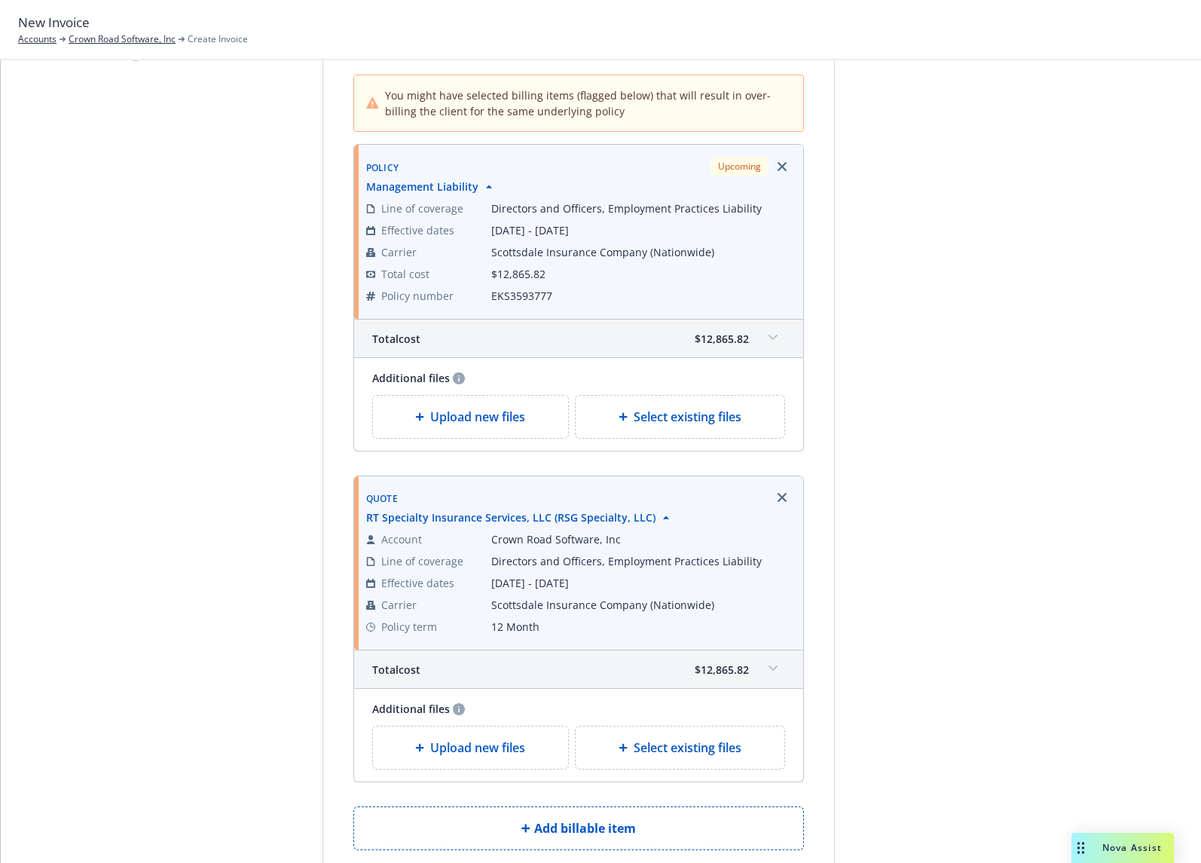
scroll to position [151, 0]
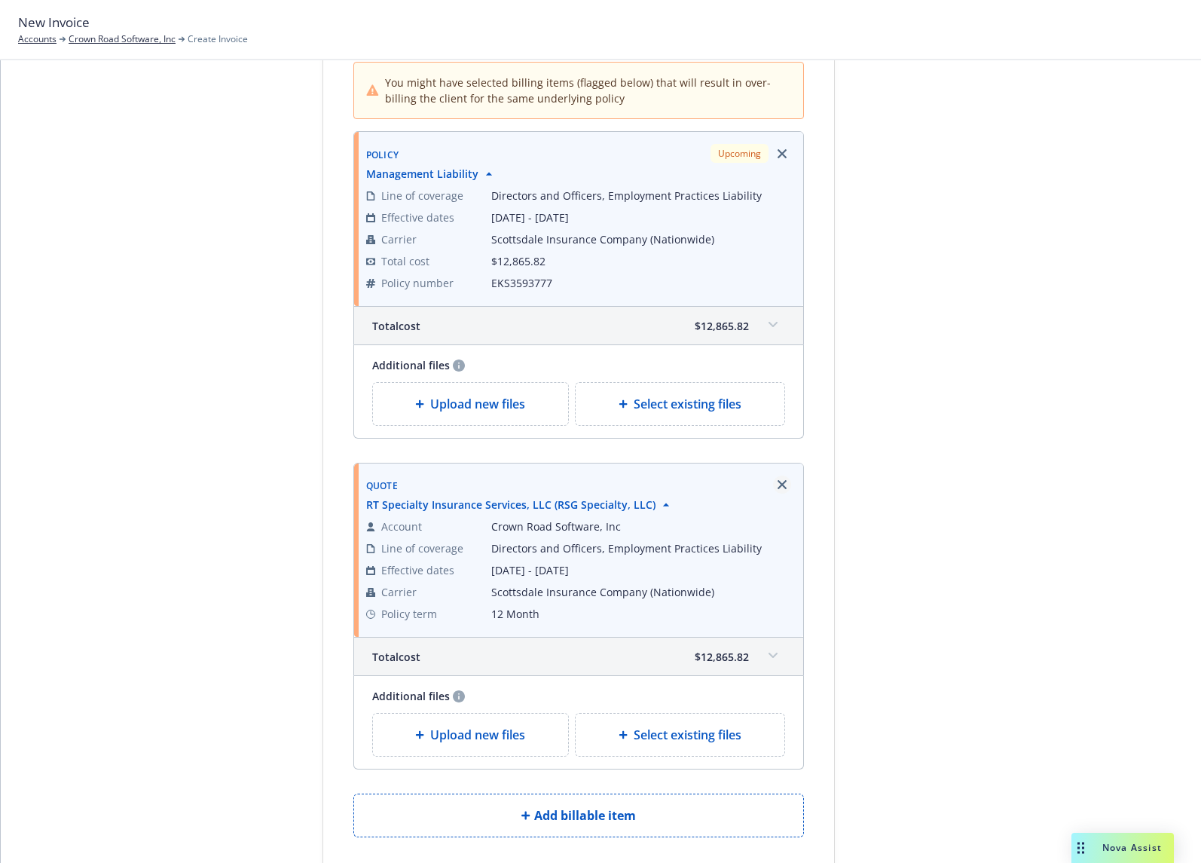
click at [778, 479] on link "Remove browser" at bounding box center [782, 485] width 18 height 18
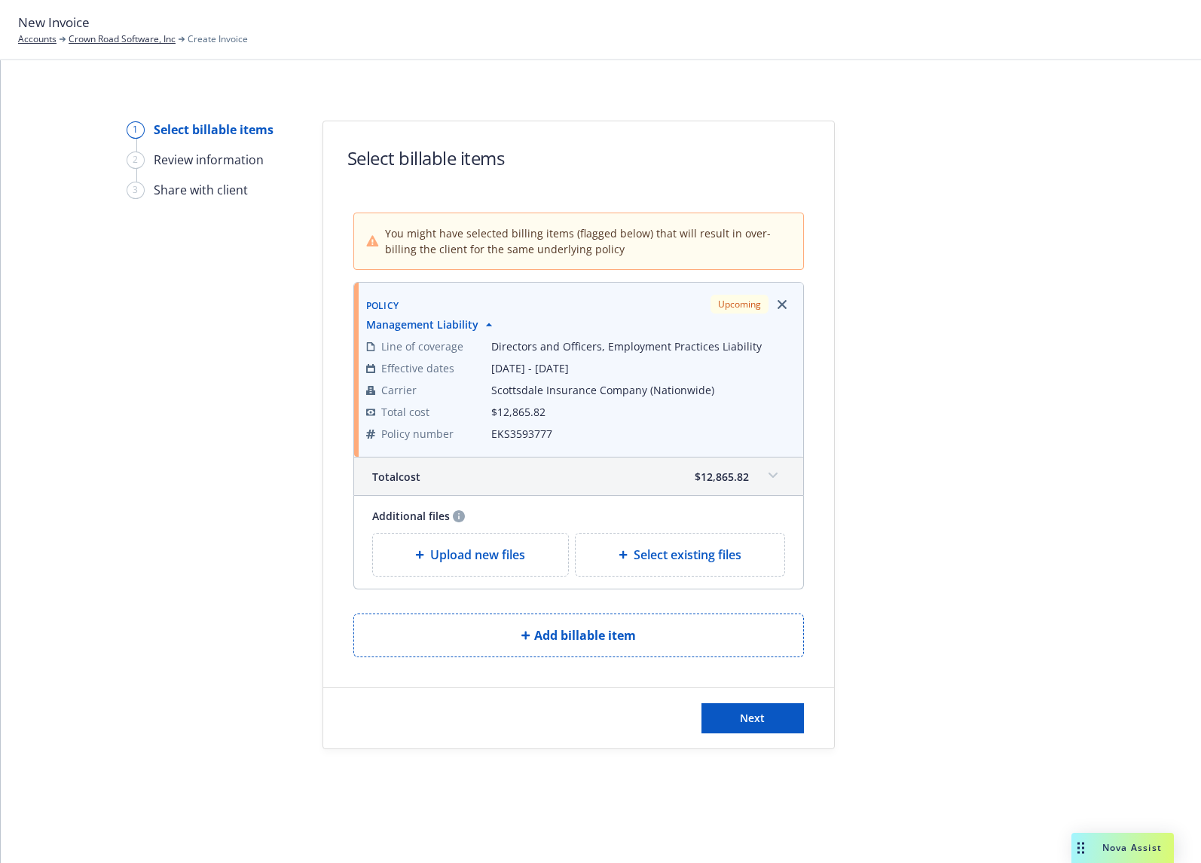
scroll to position [0, 0]
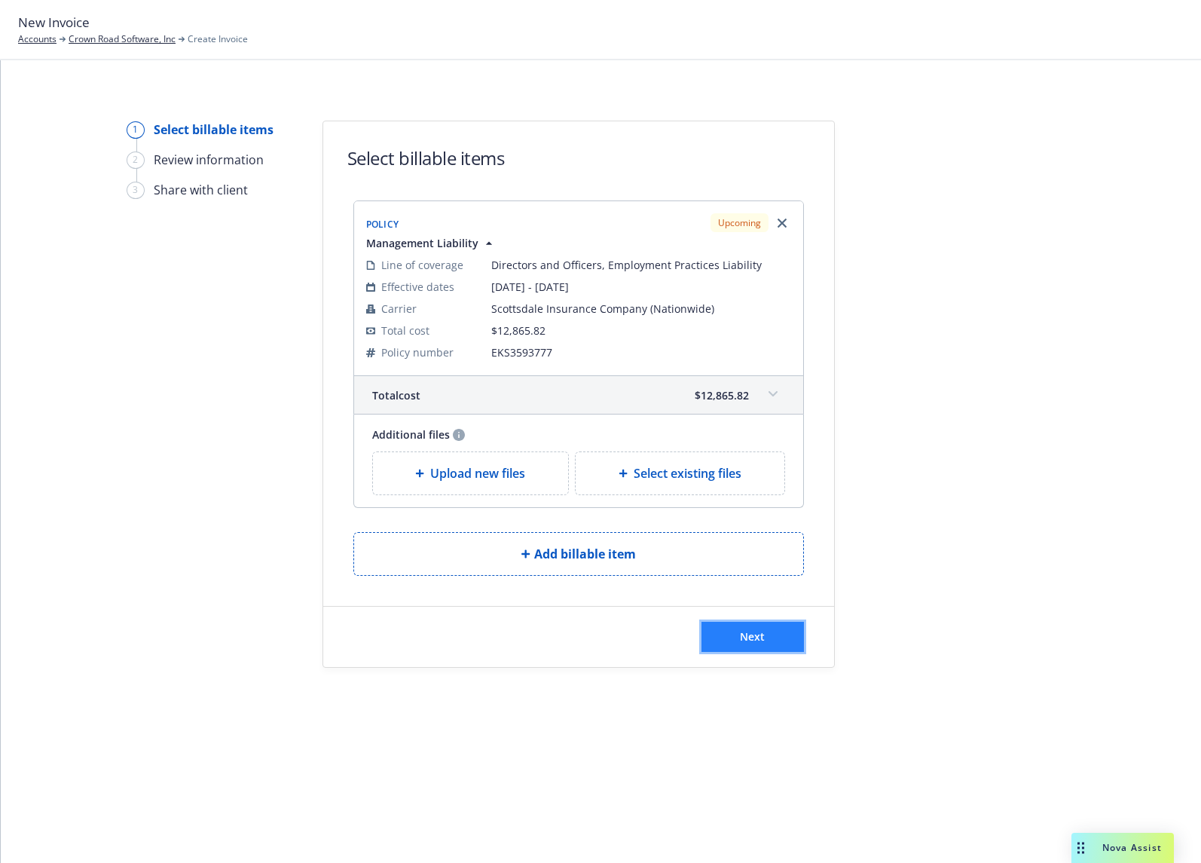
click at [776, 629] on button "Next" at bounding box center [753, 637] width 103 height 30
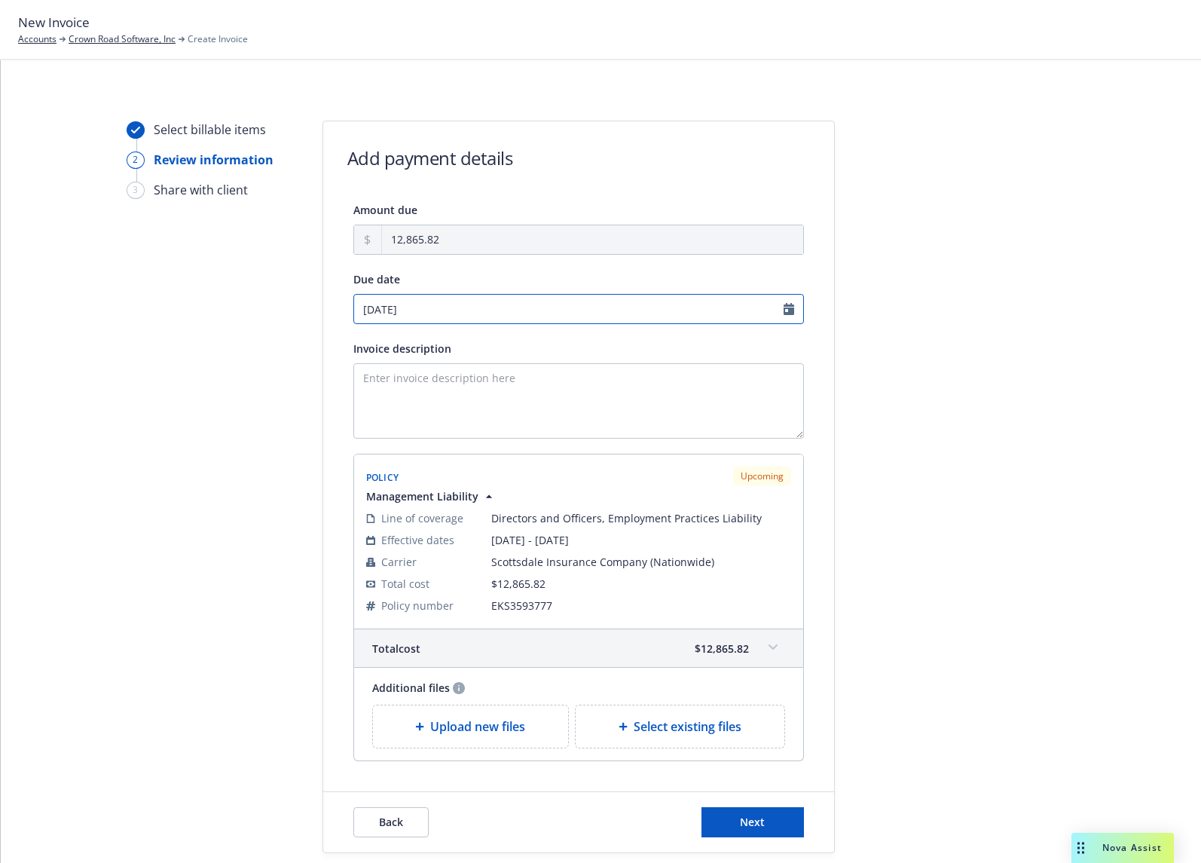
click at [520, 311] on input "10/23/2025" at bounding box center [578, 309] width 451 height 30
select select "October"
select select "2025"
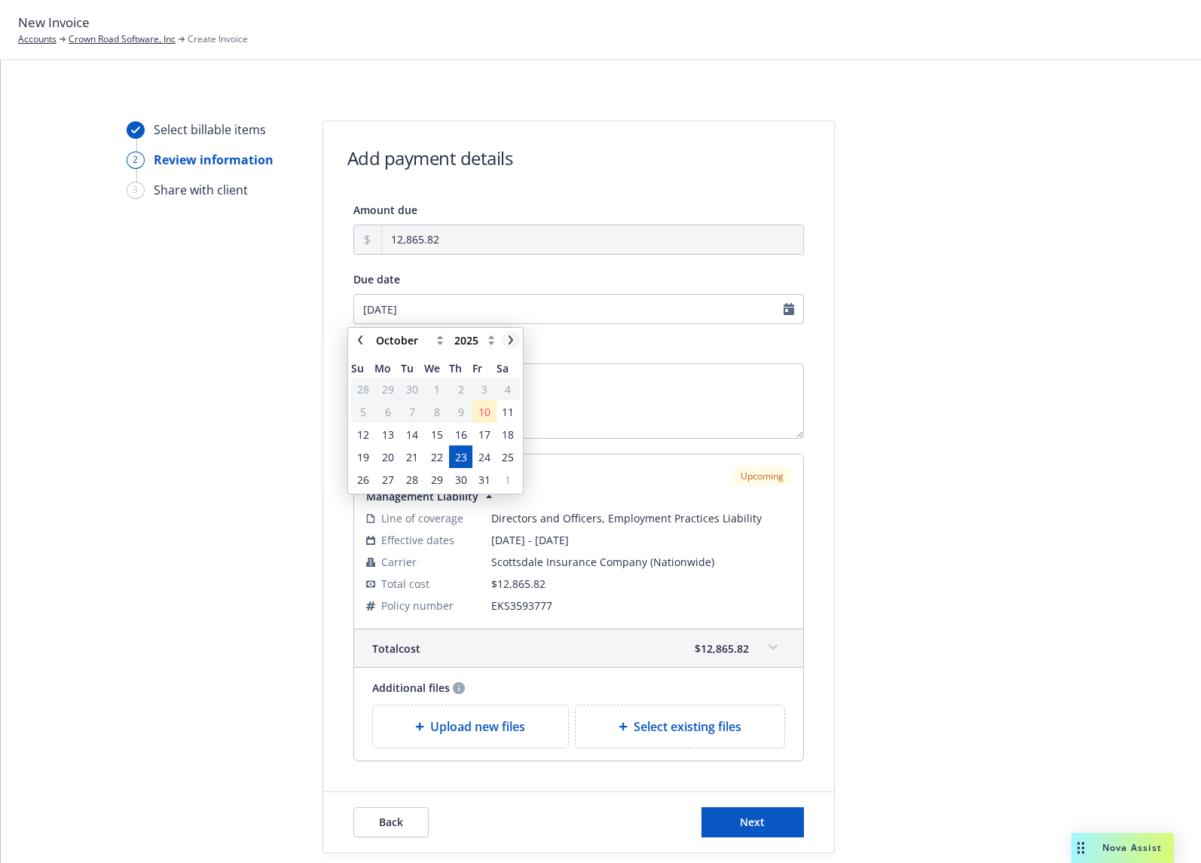
click at [508, 340] on icon "chevronRight" at bounding box center [511, 339] width 9 height 9
select select "November"
click at [443, 433] on span "12" at bounding box center [437, 434] width 22 height 19
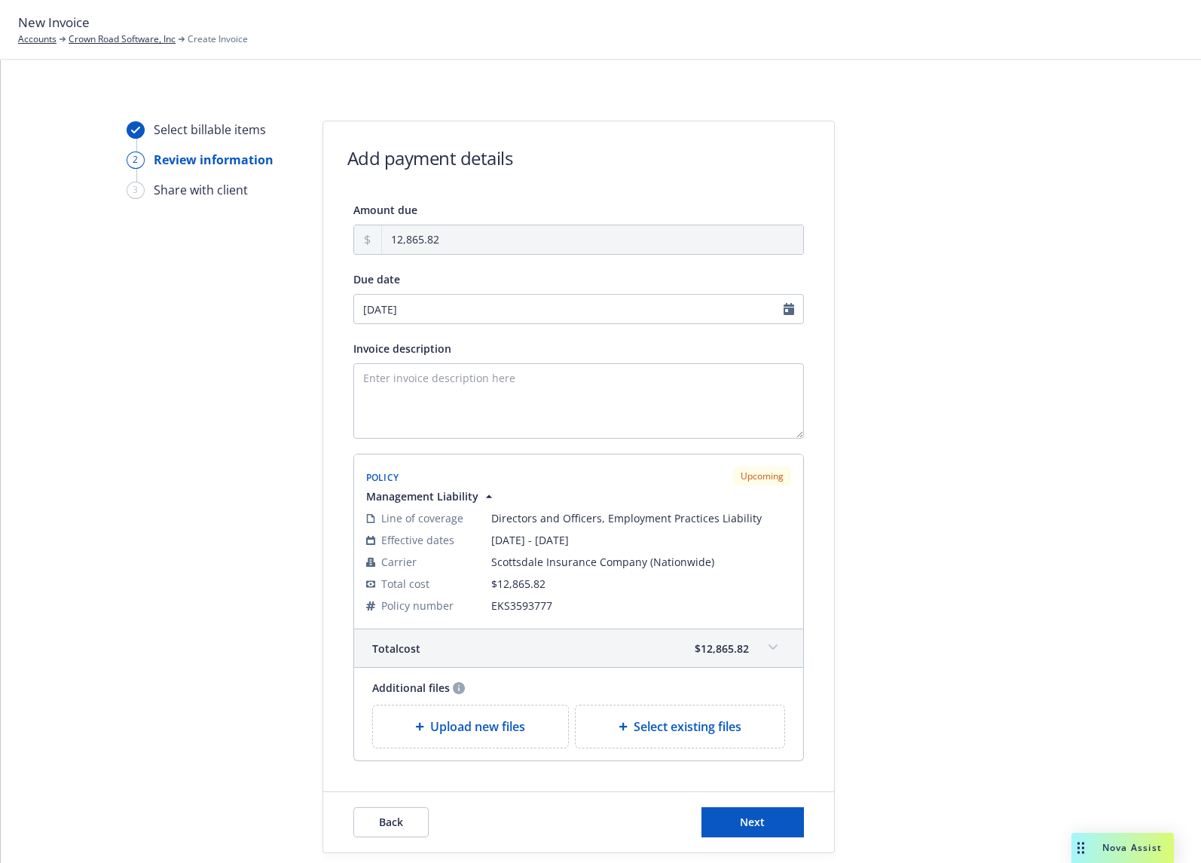
type input "11/12/2025"
click at [464, 396] on textarea "Invoice description" at bounding box center [578, 400] width 451 height 75
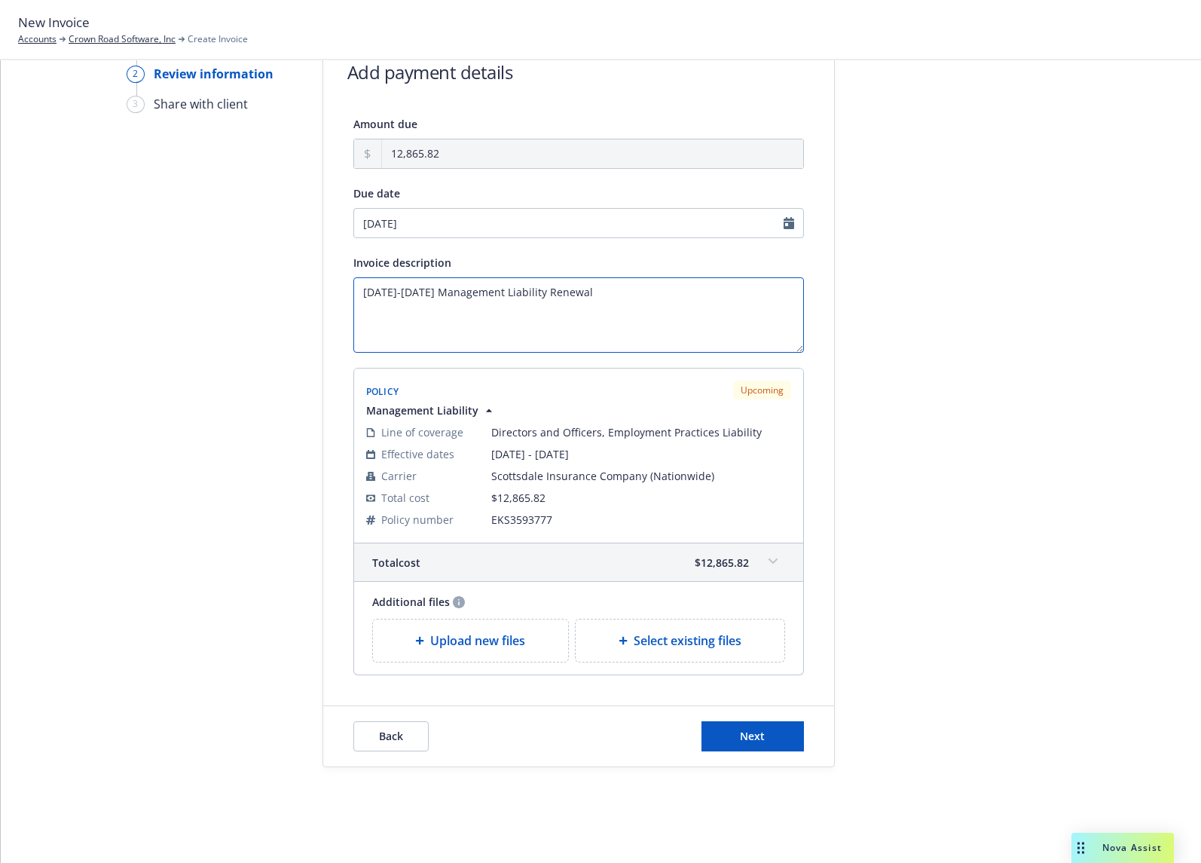
scroll to position [87, 0]
type textarea "[DATE]-[DATE] Management Liability Renewal"
click at [718, 738] on button "Next" at bounding box center [753, 736] width 103 height 30
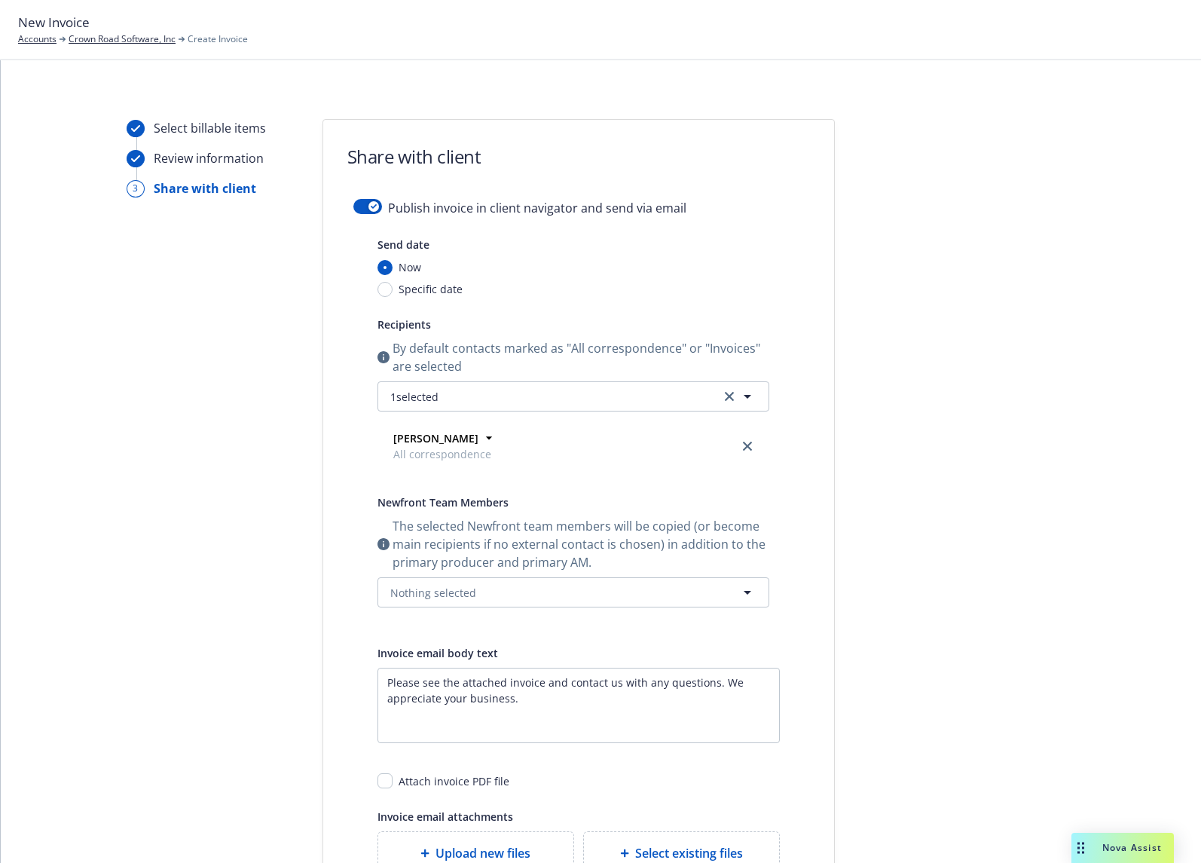
scroll to position [0, 0]
click at [366, 197] on form "Share with client Publish invoice in client navigator and send via email Send d…" at bounding box center [578, 544] width 511 height 846
click at [367, 202] on button "button" at bounding box center [367, 207] width 29 height 15
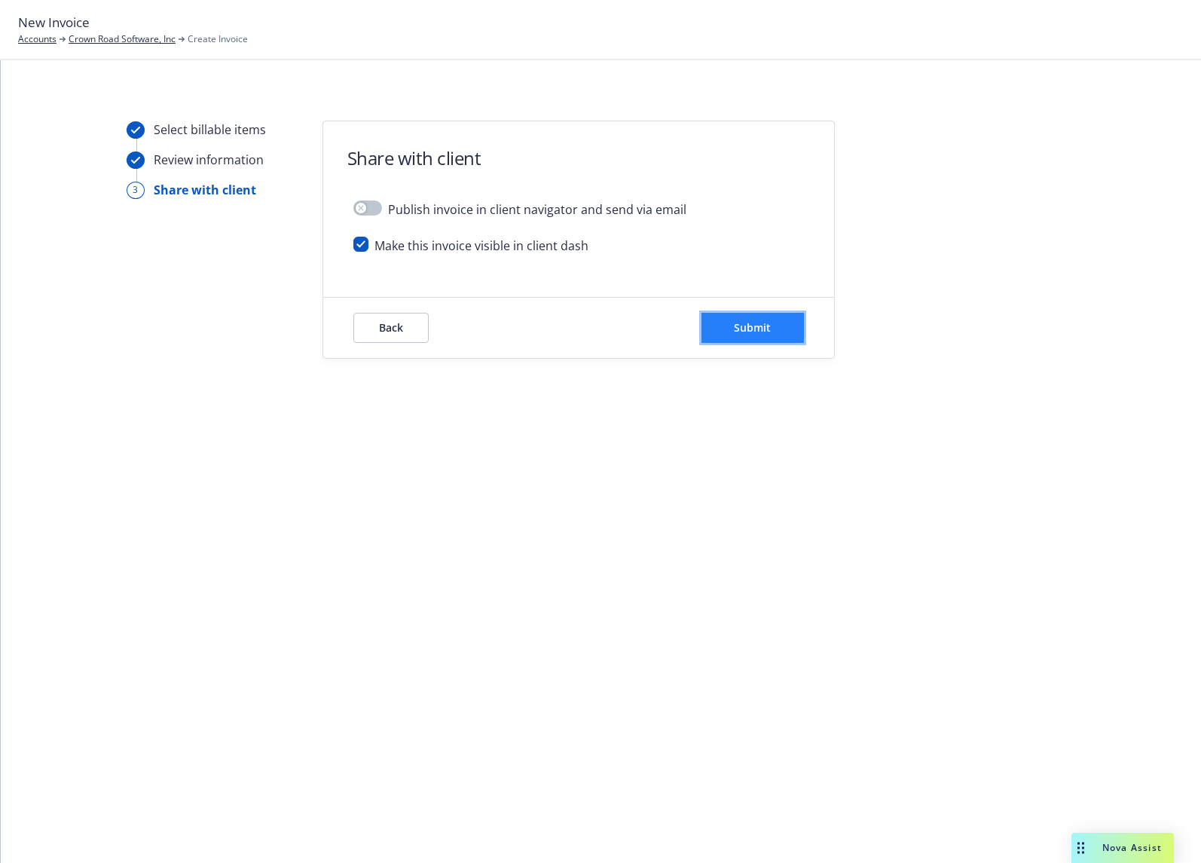
click at [724, 341] on button "Submit" at bounding box center [753, 328] width 103 height 30
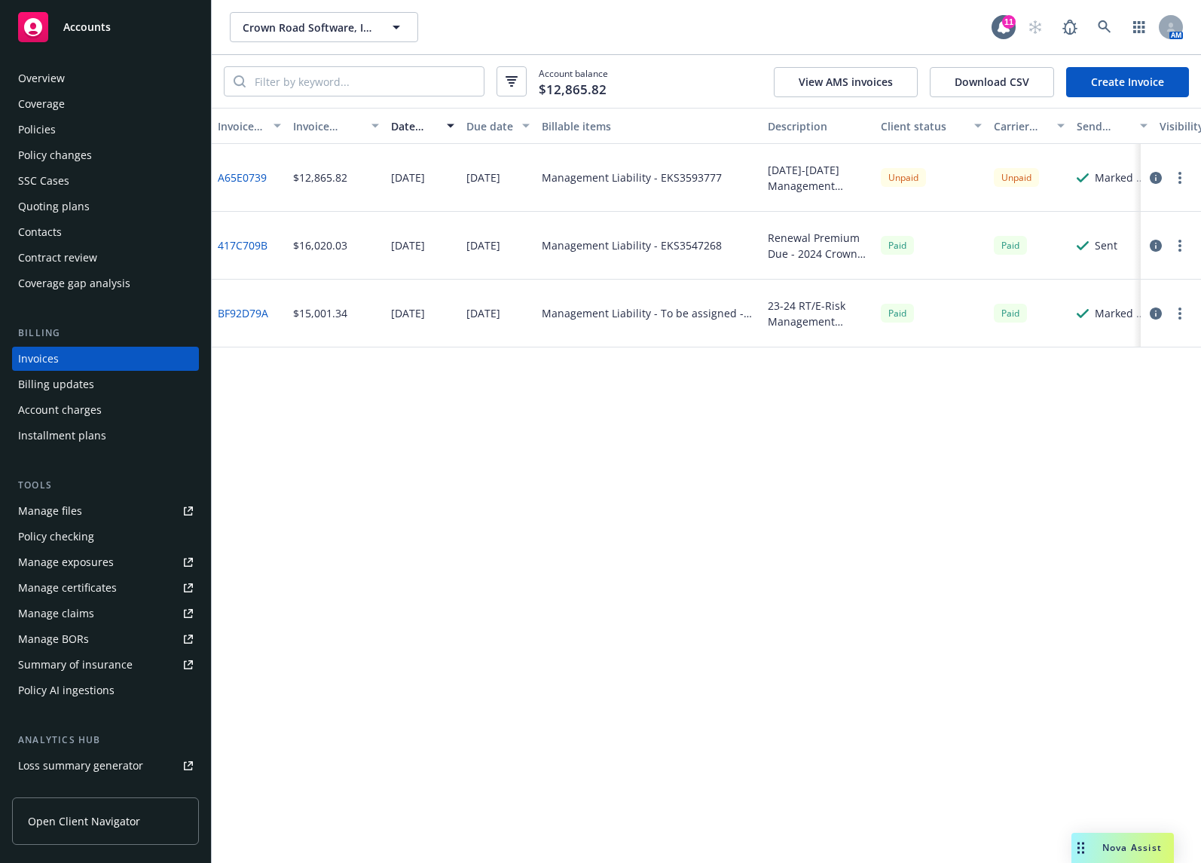
click at [86, 206] on div "Quoting plans" at bounding box center [54, 206] width 72 height 24
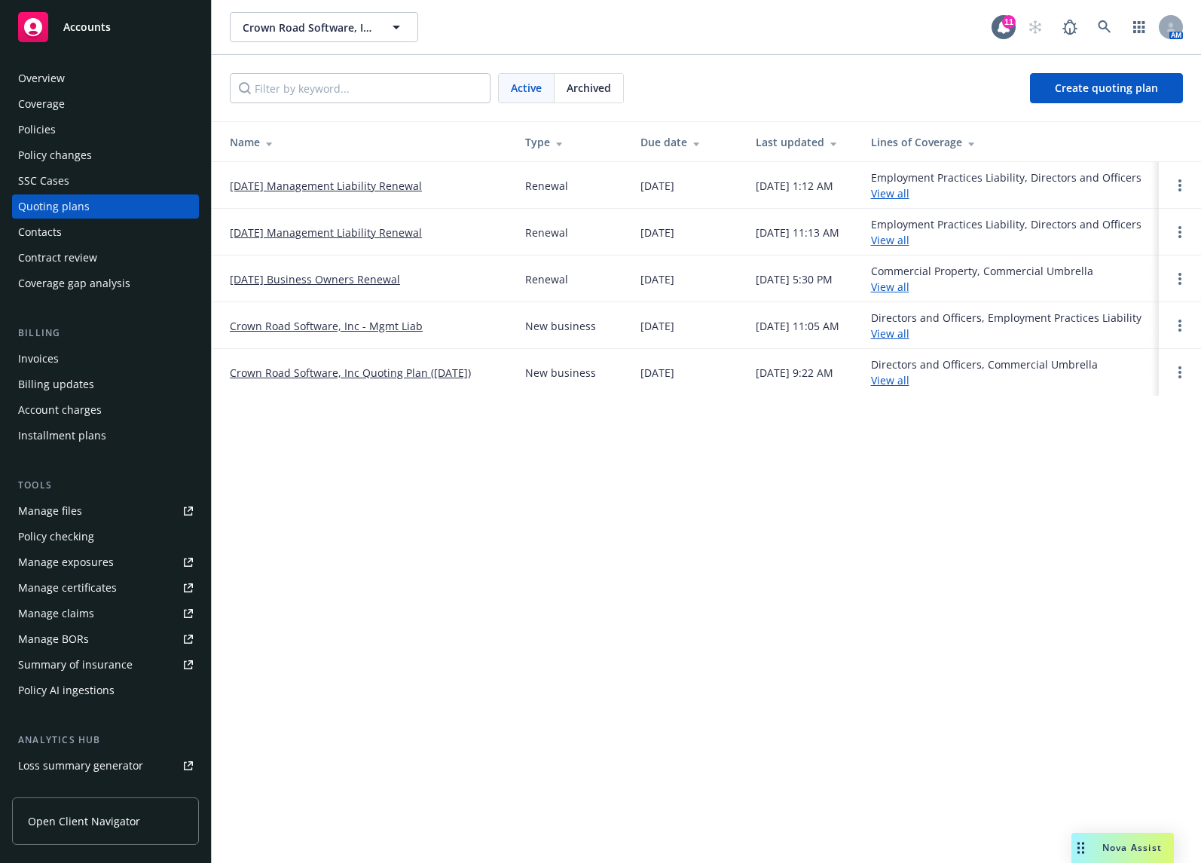
click at [403, 185] on link "[DATE] Management Liability Renewal" at bounding box center [326, 186] width 192 height 16
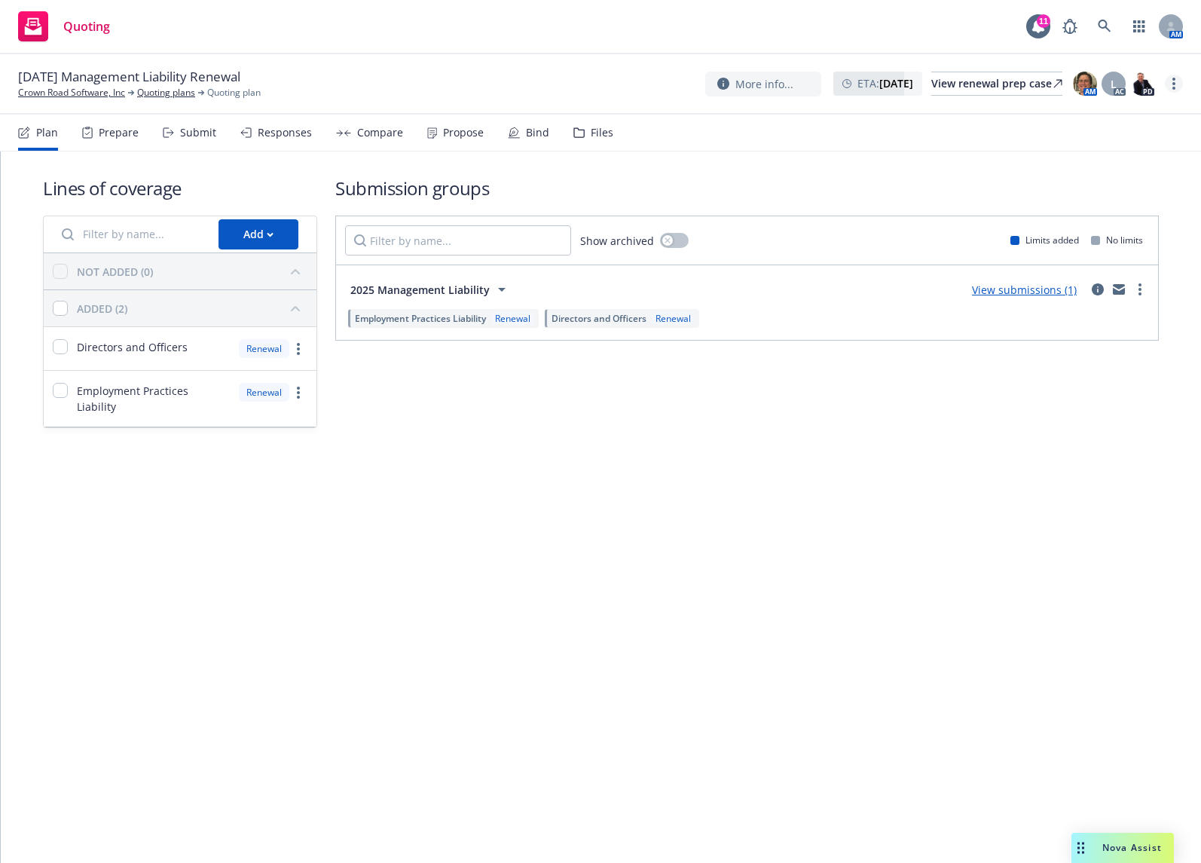
click at [1176, 82] on link "more" at bounding box center [1174, 84] width 18 height 18
click at [1084, 231] on link "Archive quoting plan" at bounding box center [1099, 235] width 168 height 30
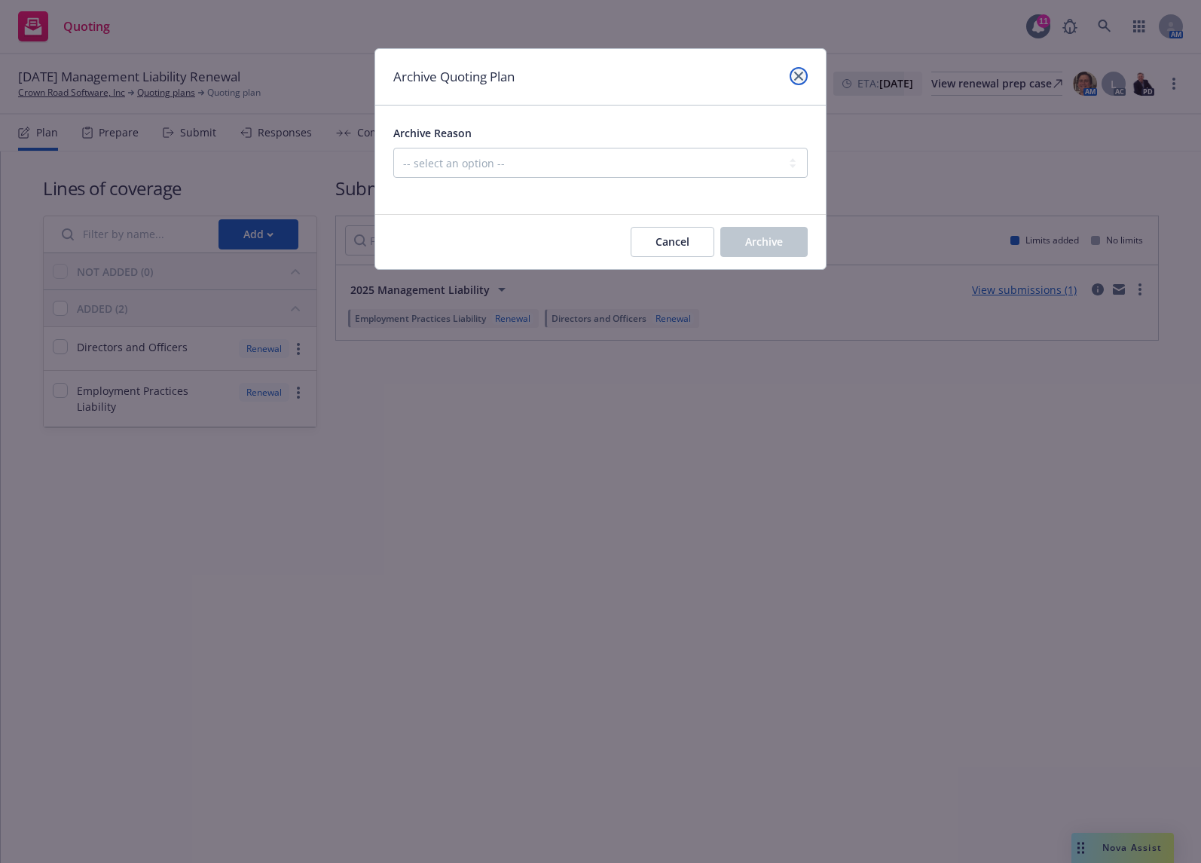
click at [802, 79] on icon "close" at bounding box center [798, 76] width 9 height 9
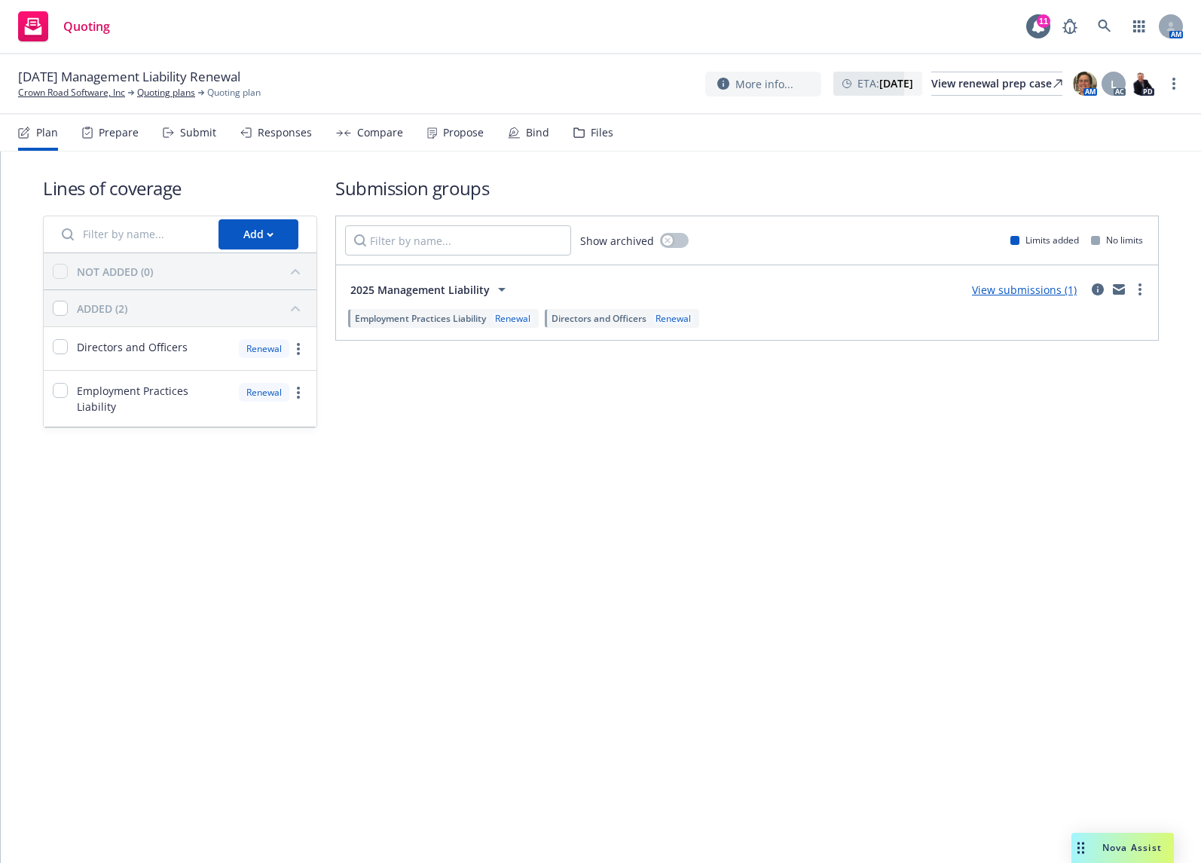
click at [541, 133] on div "Bind" at bounding box center [537, 133] width 23 height 12
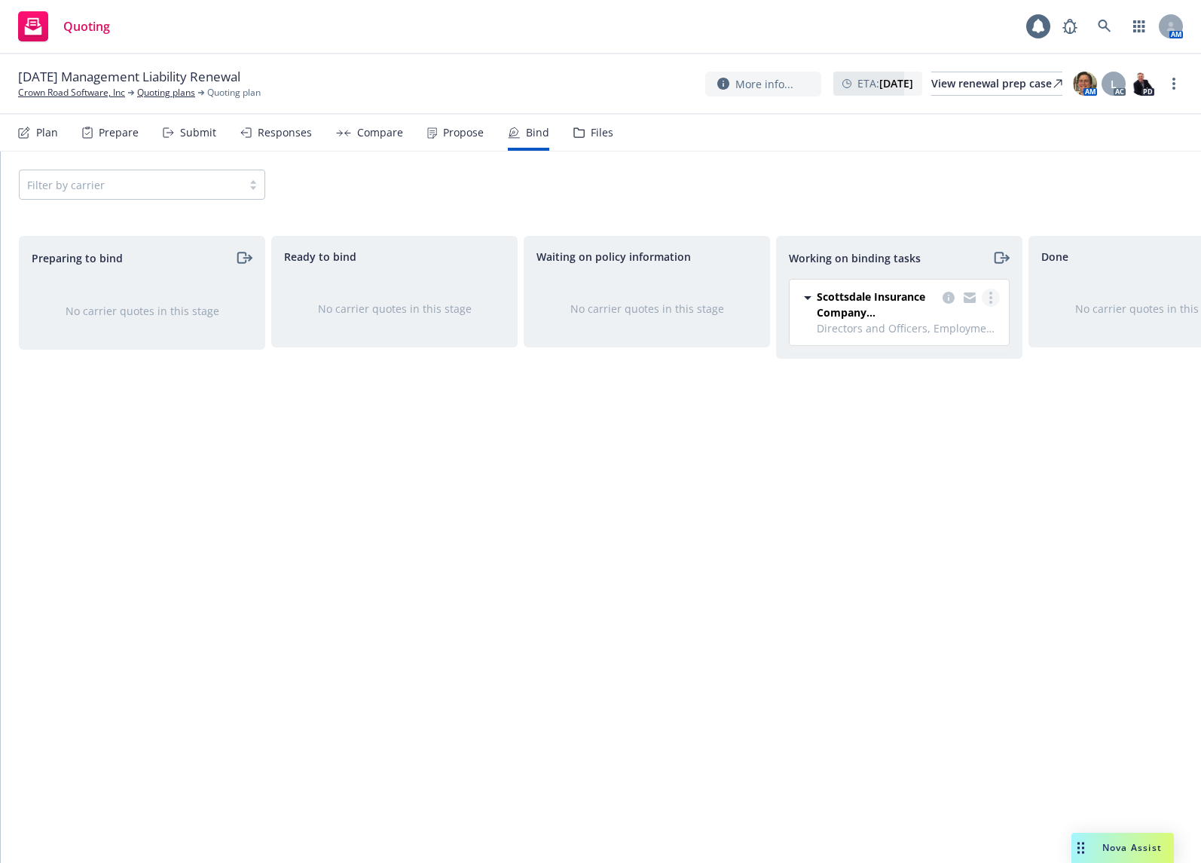
click at [991, 303] on circle "more" at bounding box center [991, 302] width 3 height 3
click at [975, 372] on link "Move to done" at bounding box center [931, 359] width 136 height 30
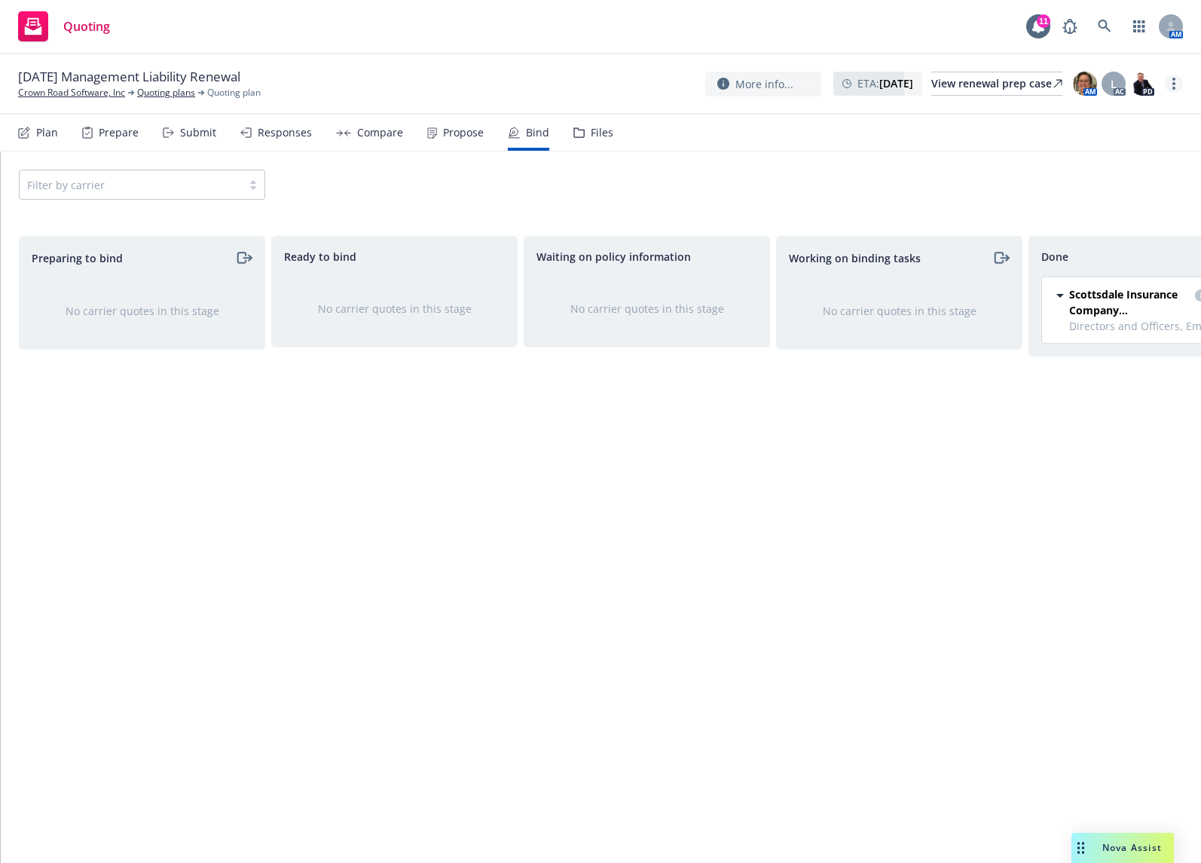
click at [1171, 82] on link "more" at bounding box center [1174, 84] width 18 height 18
click at [1082, 230] on link "Archive quoting plan" at bounding box center [1099, 235] width 168 height 30
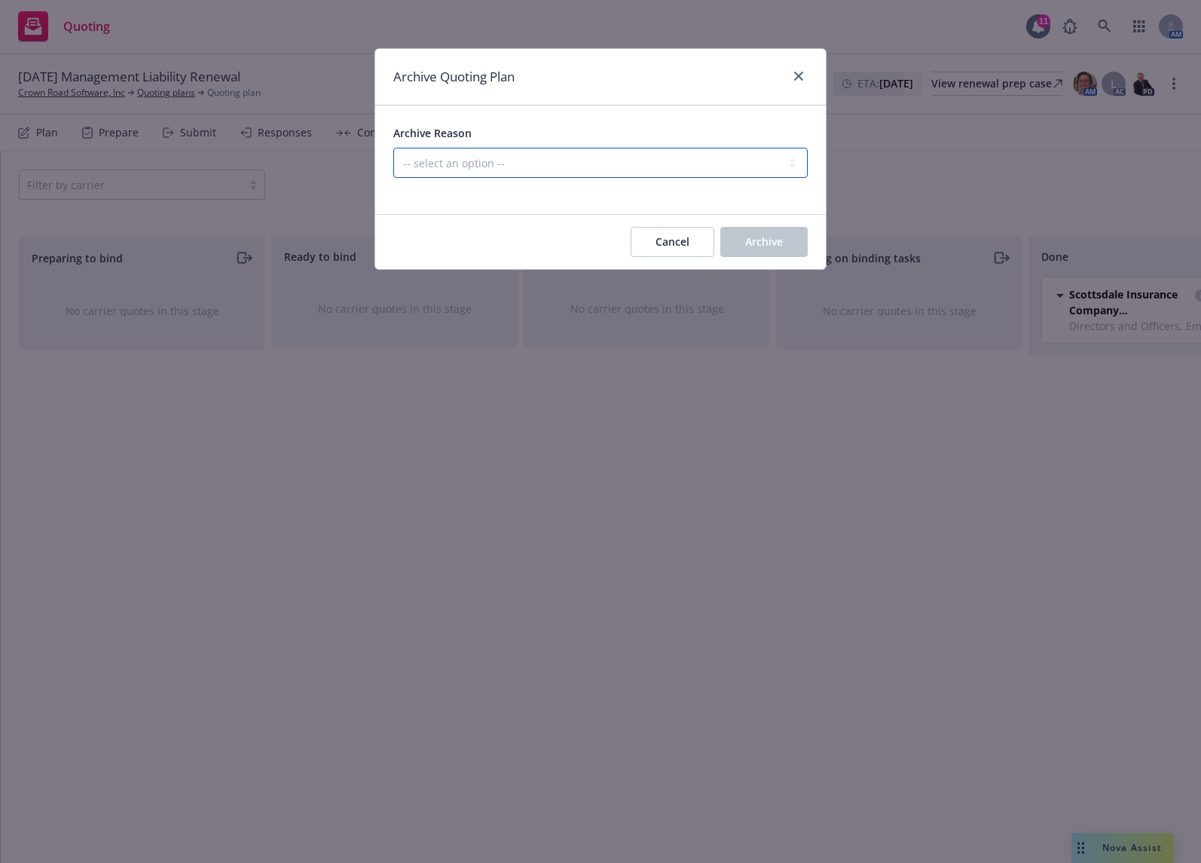
click at [595, 173] on select "-- select an option -- All policies in this renewal plan are auto-renewed Creat…" at bounding box center [600, 163] width 415 height 30
select select "ARCHIVED_RENEWAL_COMPLETED"
click at [393, 148] on select "-- select an option -- All policies in this renewal plan are auto-renewed Creat…" at bounding box center [600, 163] width 415 height 30
click at [753, 252] on button "Archive" at bounding box center [764, 242] width 87 height 30
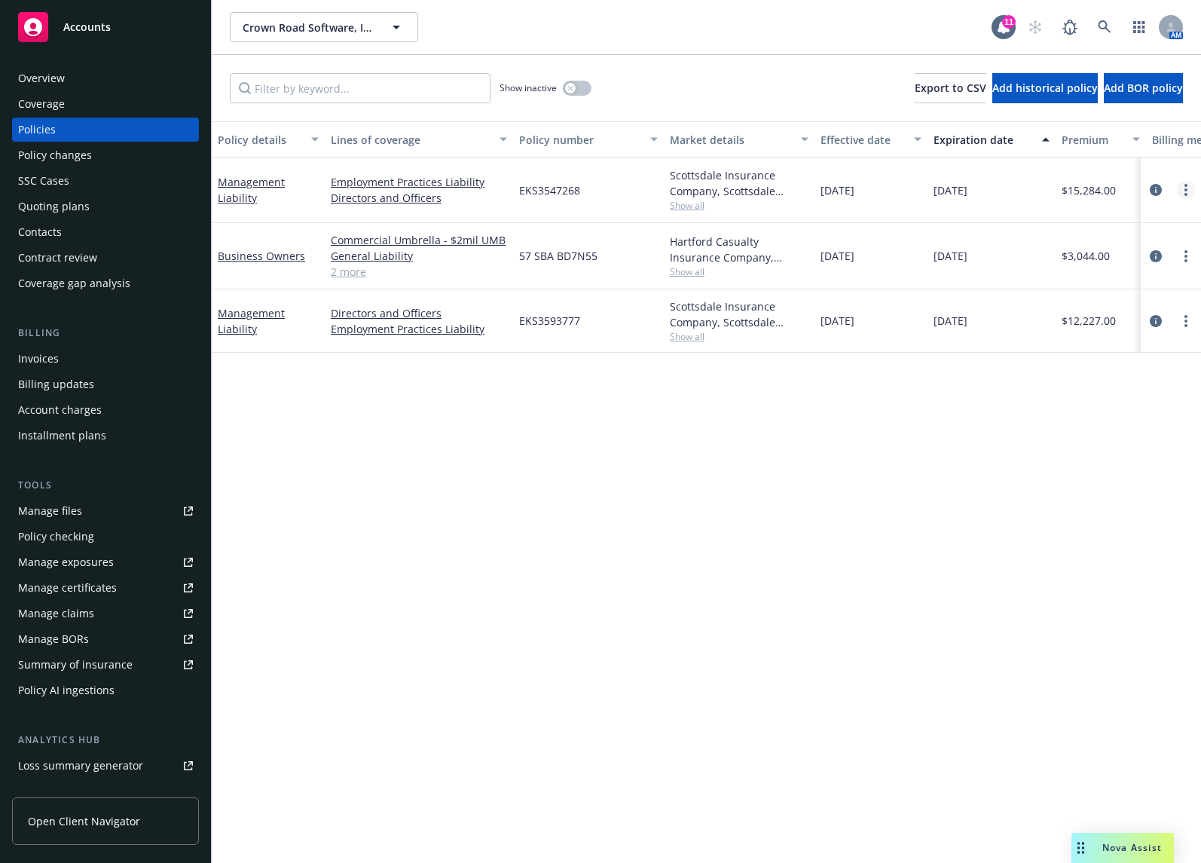
click at [1184, 187] on link "more" at bounding box center [1186, 190] width 18 height 18
click at [1116, 389] on link "Copy logging email" at bounding box center [1106, 402] width 177 height 30
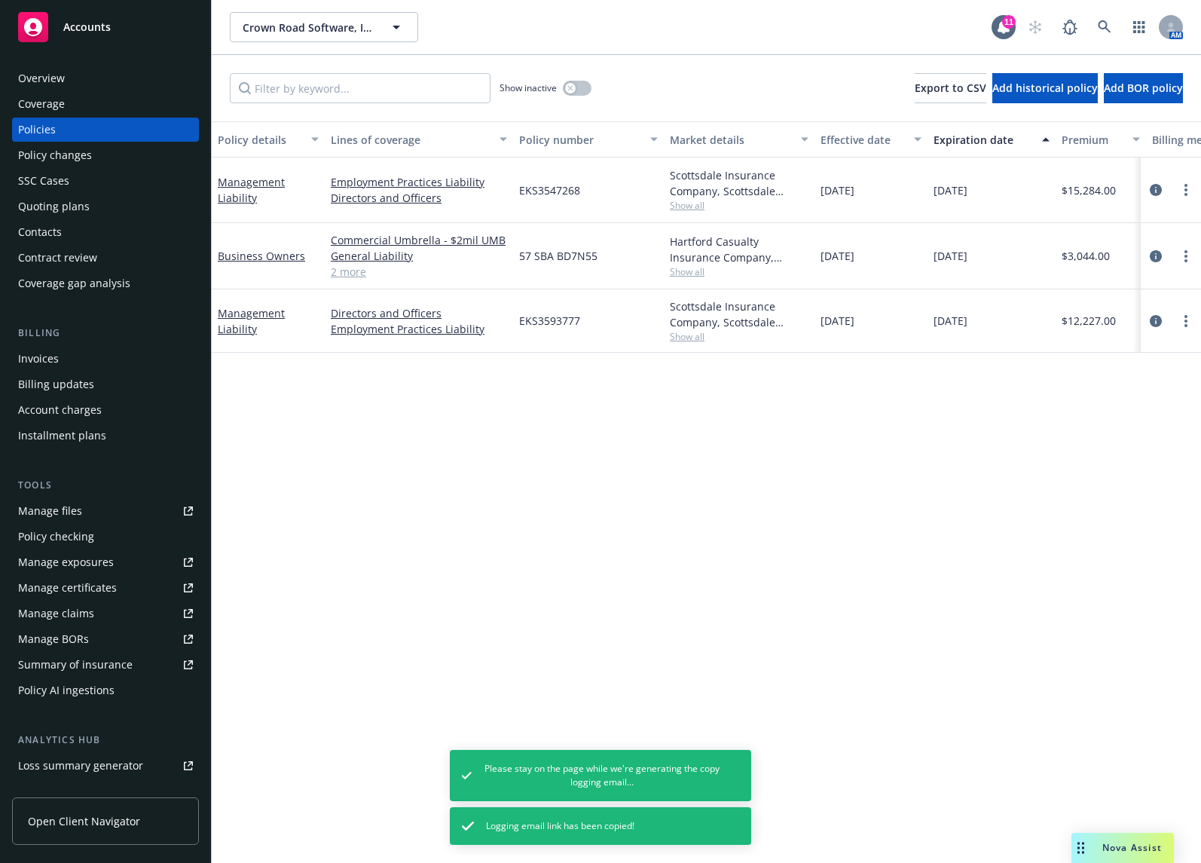
click at [107, 237] on div "Contacts" at bounding box center [105, 232] width 175 height 24
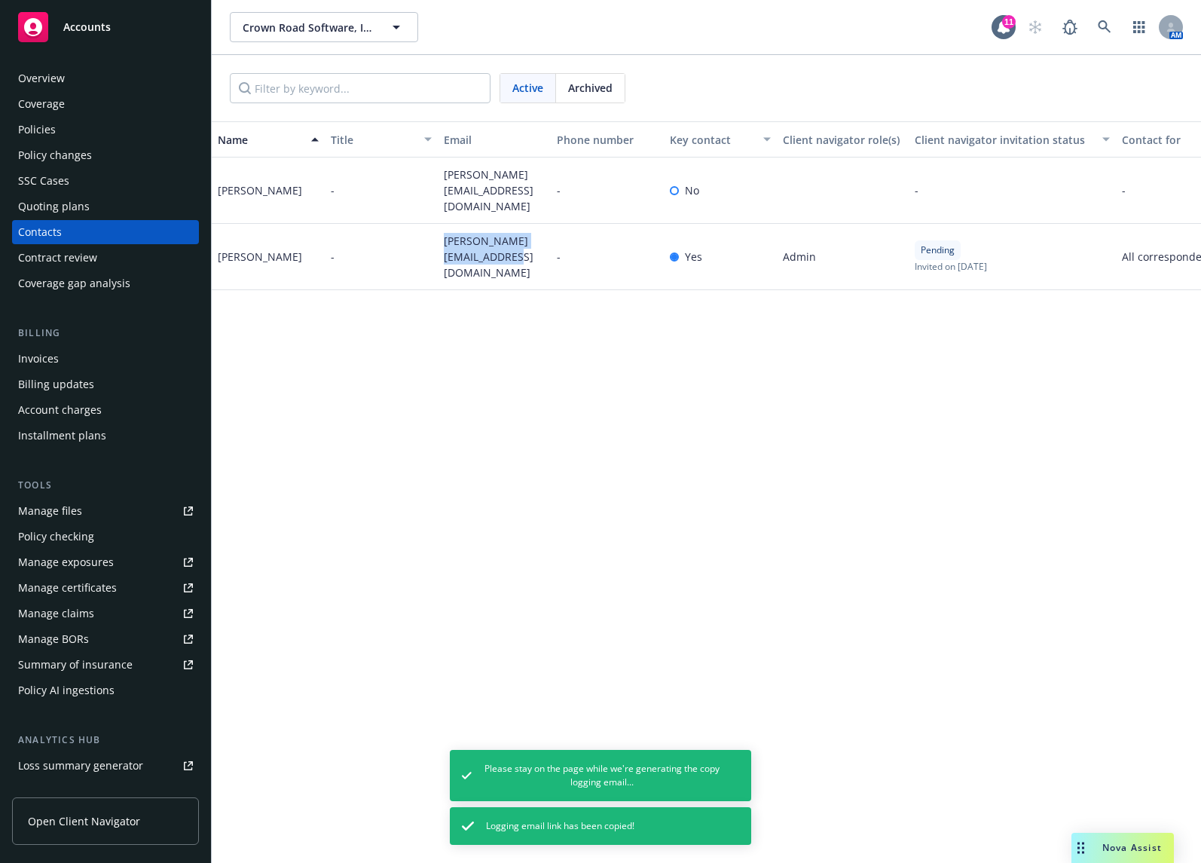
drag, startPoint x: 509, startPoint y: 263, endPoint x: 442, endPoint y: 243, distance: 69.9
click at [442, 243] on div "mike@crownroadsoftware.com" at bounding box center [494, 257] width 113 height 66
copy span "mike@crownroadsoftware.com"
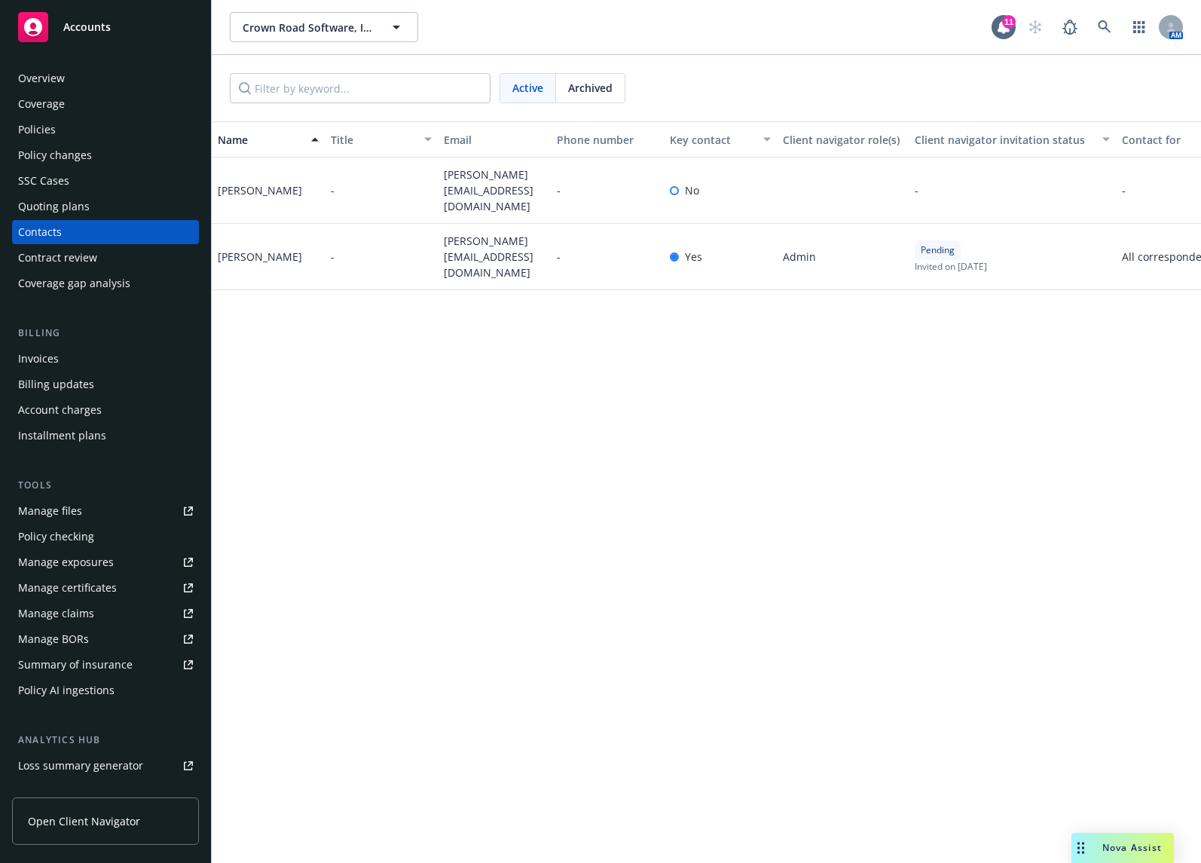
click at [875, 391] on div "Name Title Email Phone number Key contact Client navigator role(s) Client navig…" at bounding box center [707, 492] width 990 height 742
click at [1102, 23] on icon at bounding box center [1105, 27] width 14 height 14
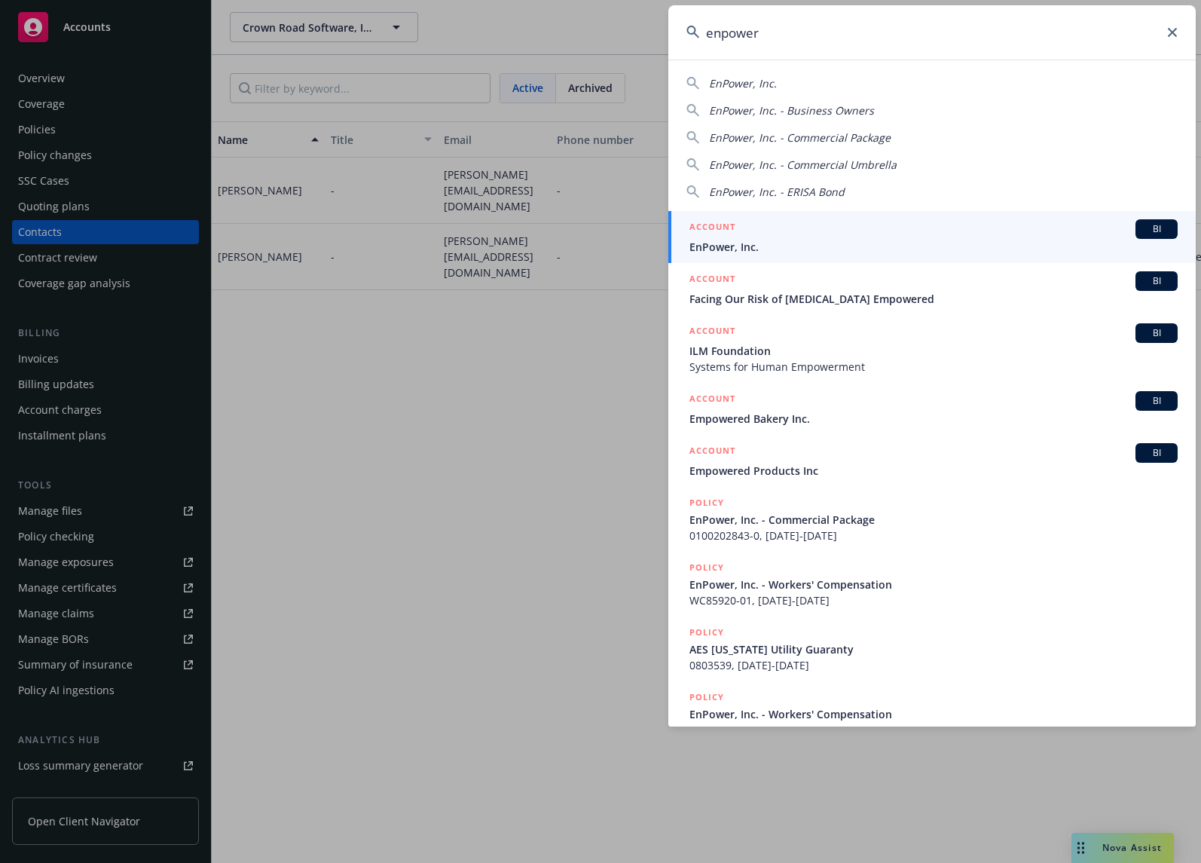
type input "enpower"
click at [806, 243] on span "EnPower, Inc." at bounding box center [934, 247] width 488 height 16
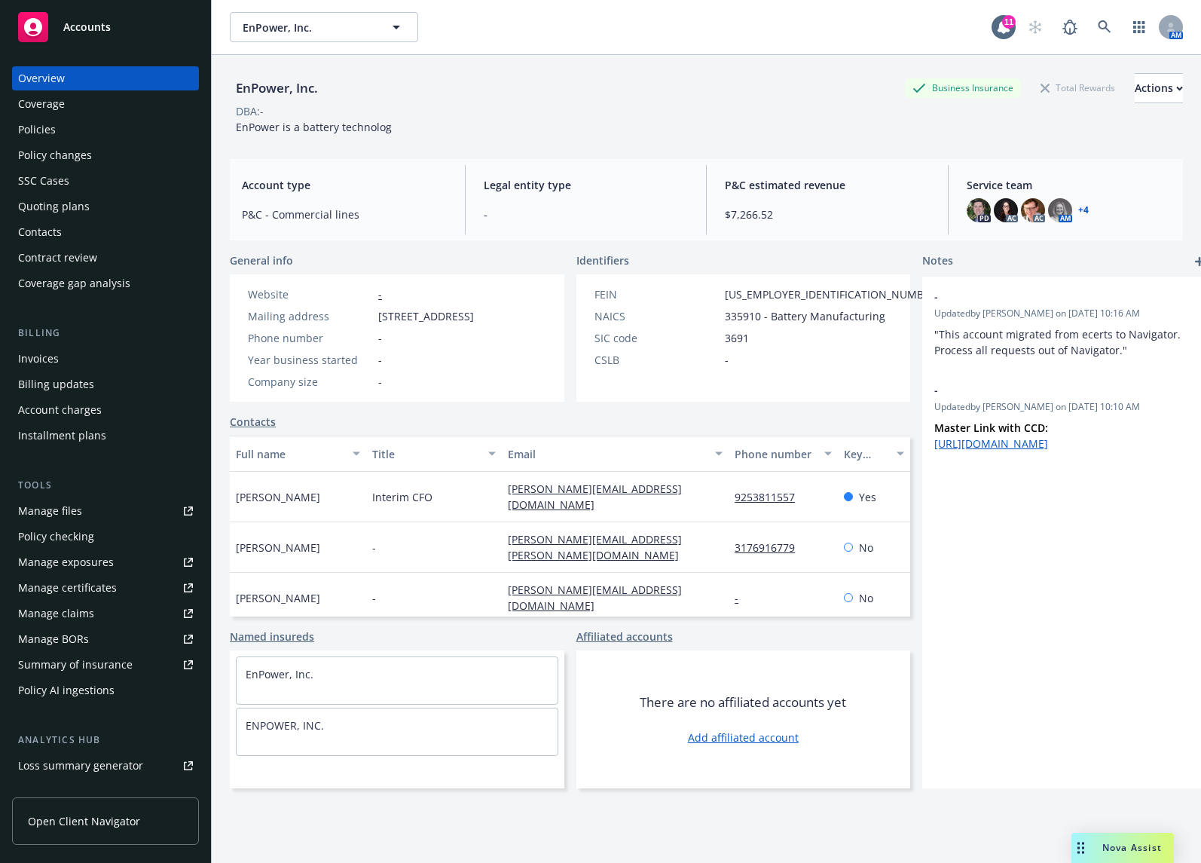
click at [110, 123] on div "Policies" at bounding box center [105, 130] width 175 height 24
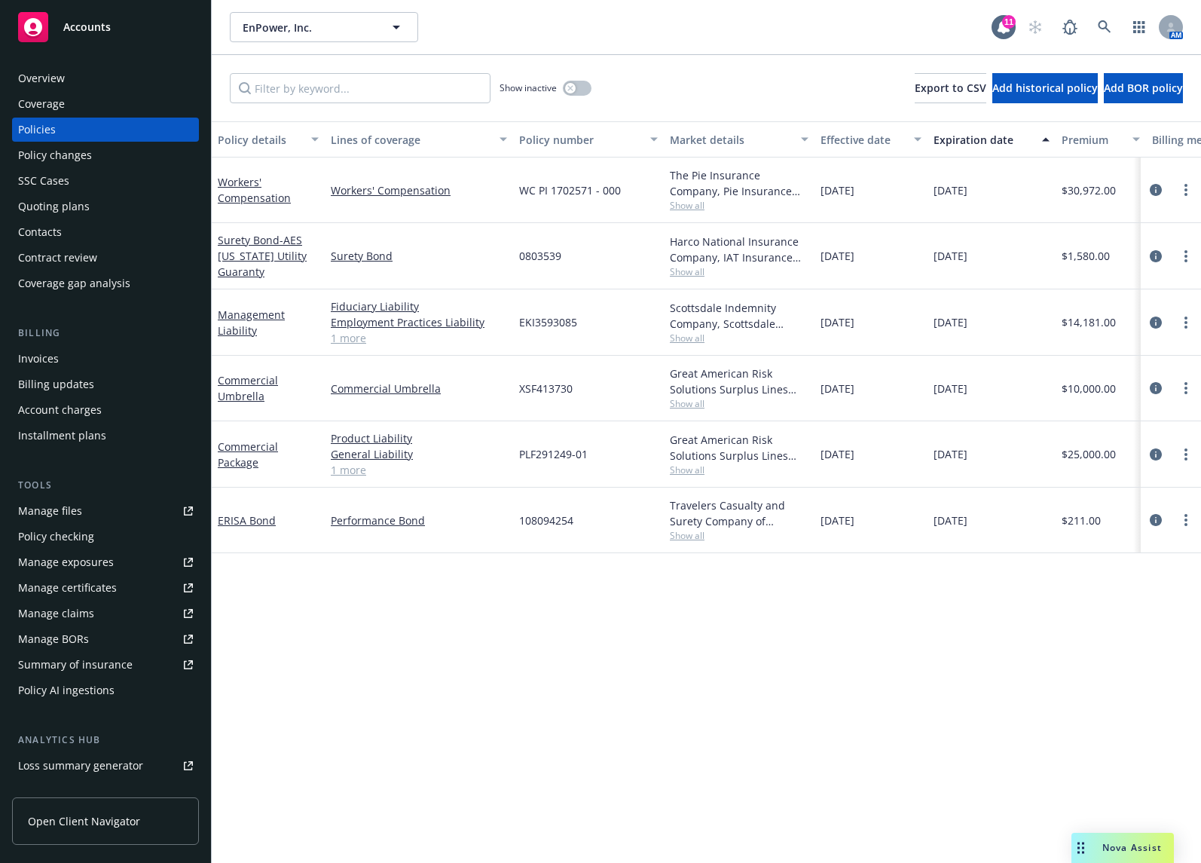
click at [146, 351] on div "Invoices" at bounding box center [105, 359] width 175 height 24
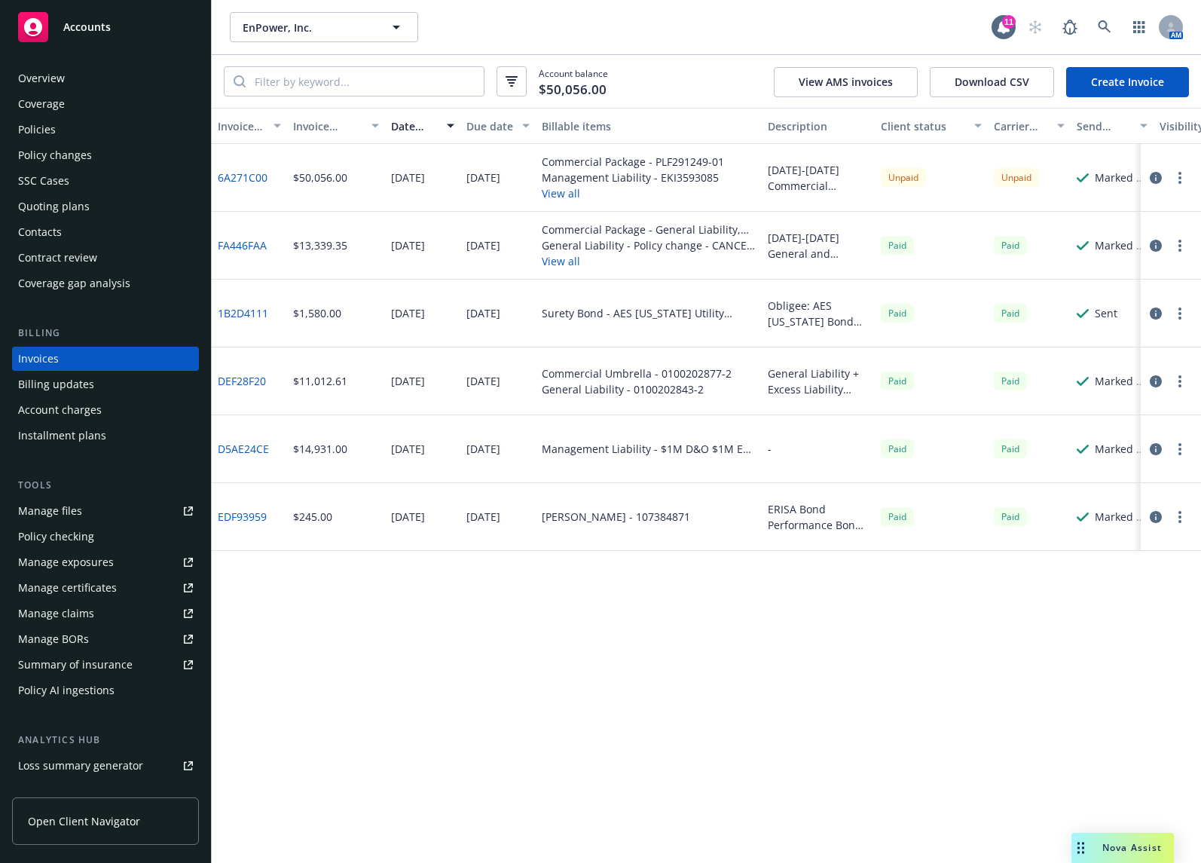
click at [119, 123] on div "Policies" at bounding box center [105, 130] width 175 height 24
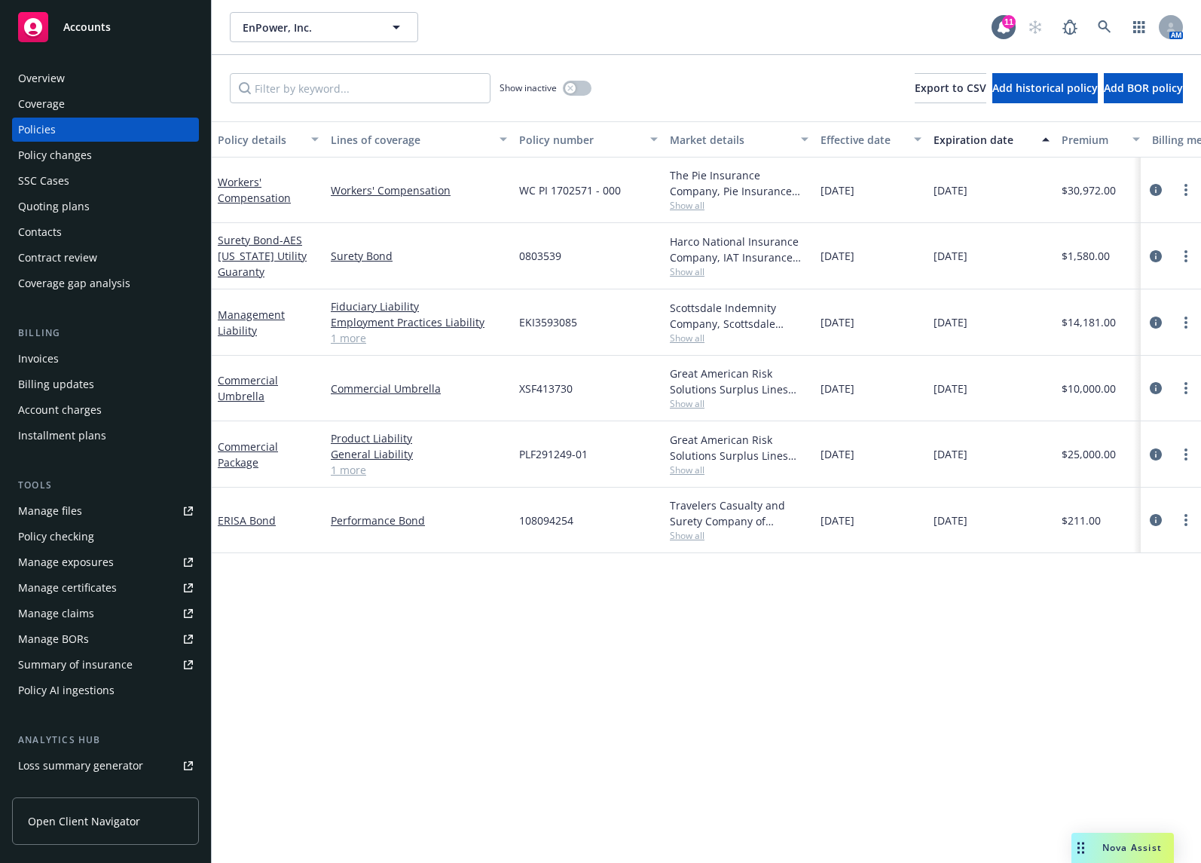
click at [132, 77] on div "Overview" at bounding box center [105, 78] width 175 height 24
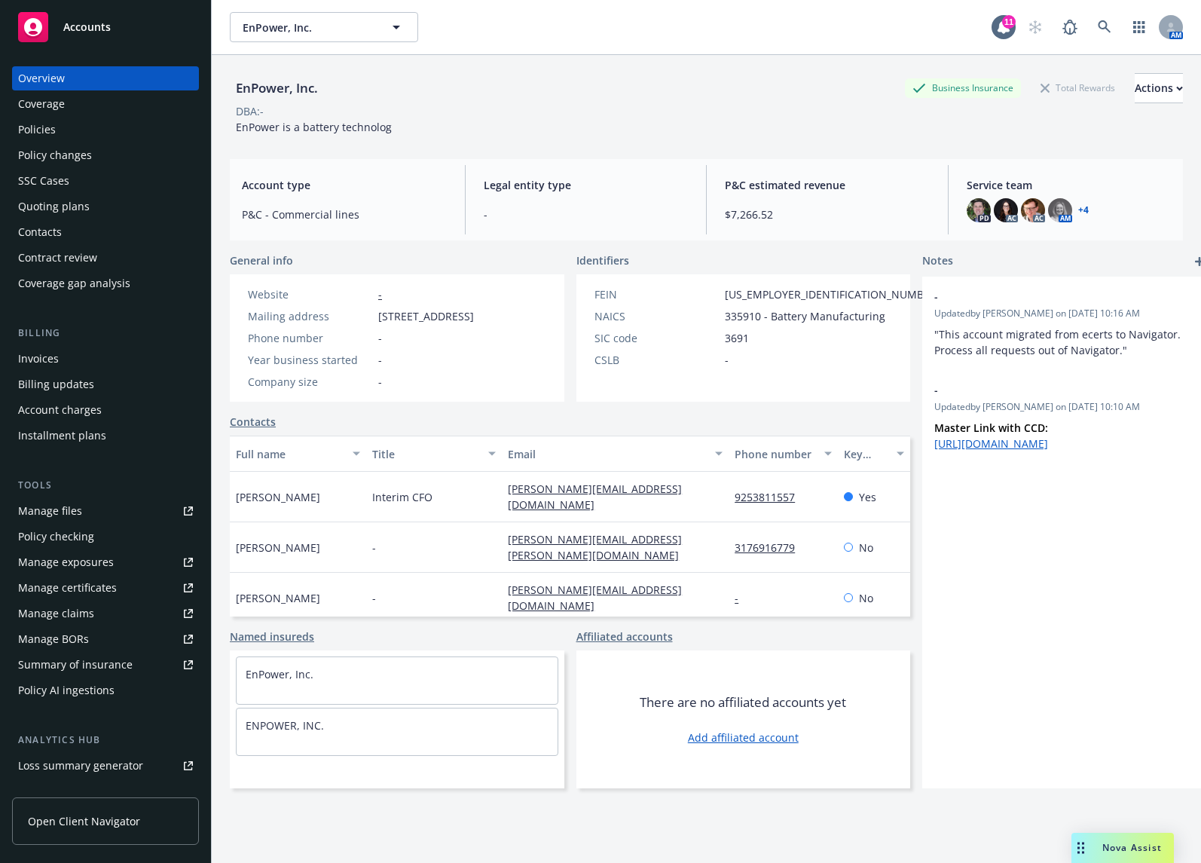
click at [133, 359] on div "Invoices" at bounding box center [105, 359] width 175 height 24
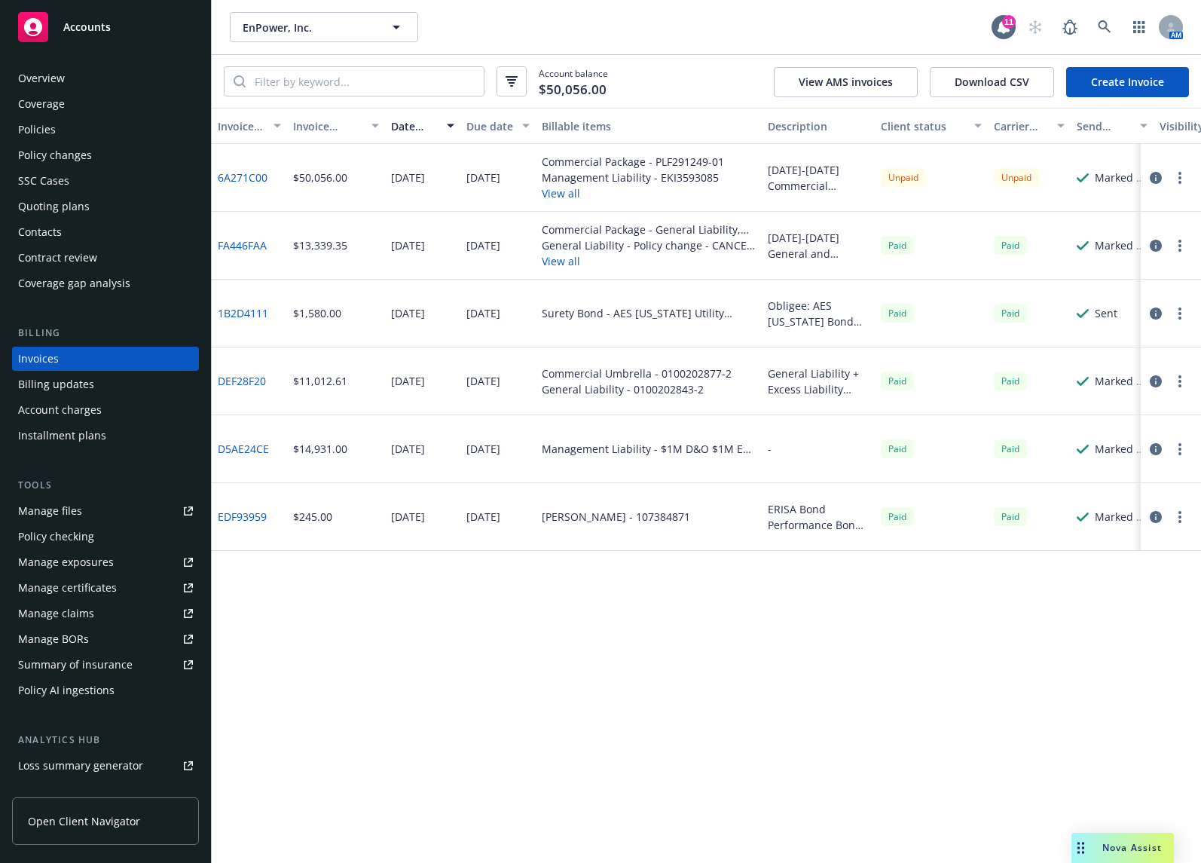
click at [573, 191] on button "View all" at bounding box center [633, 193] width 182 height 16
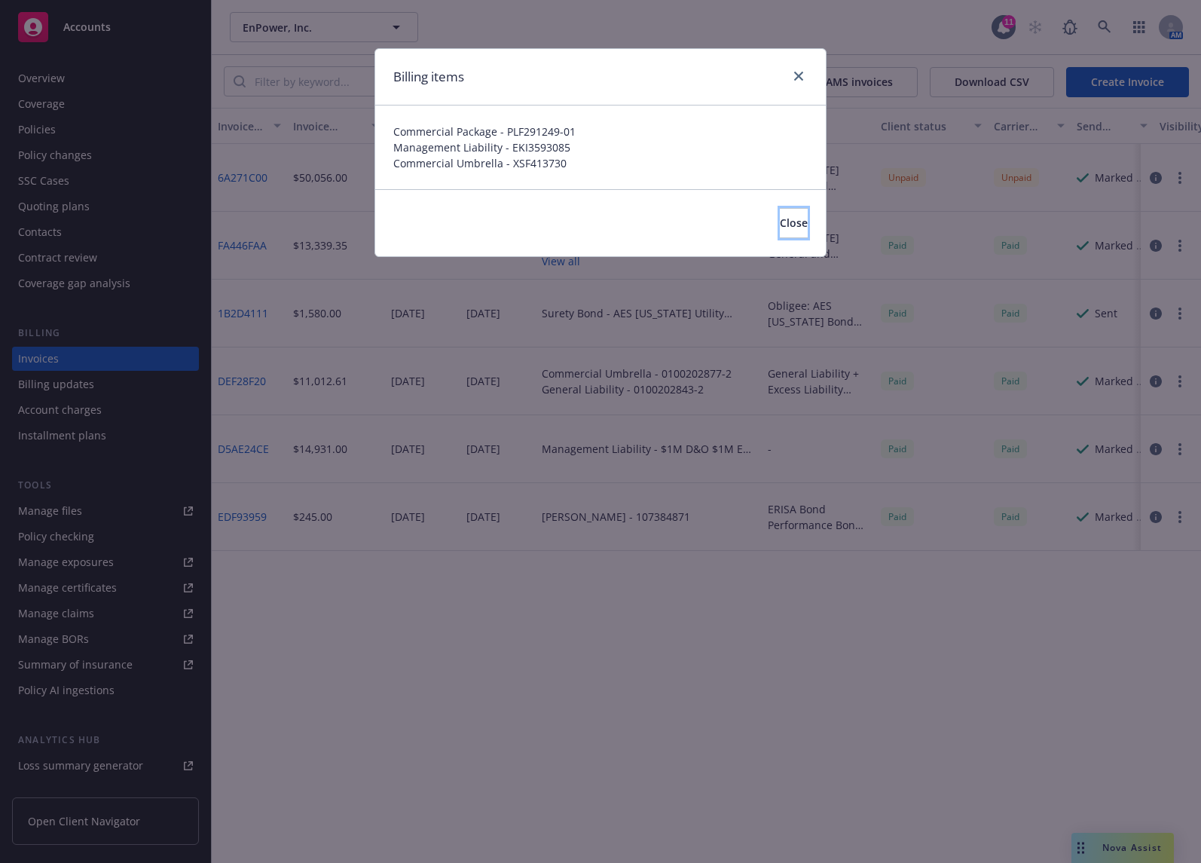
click at [780, 215] on button "Close" at bounding box center [794, 223] width 28 height 30
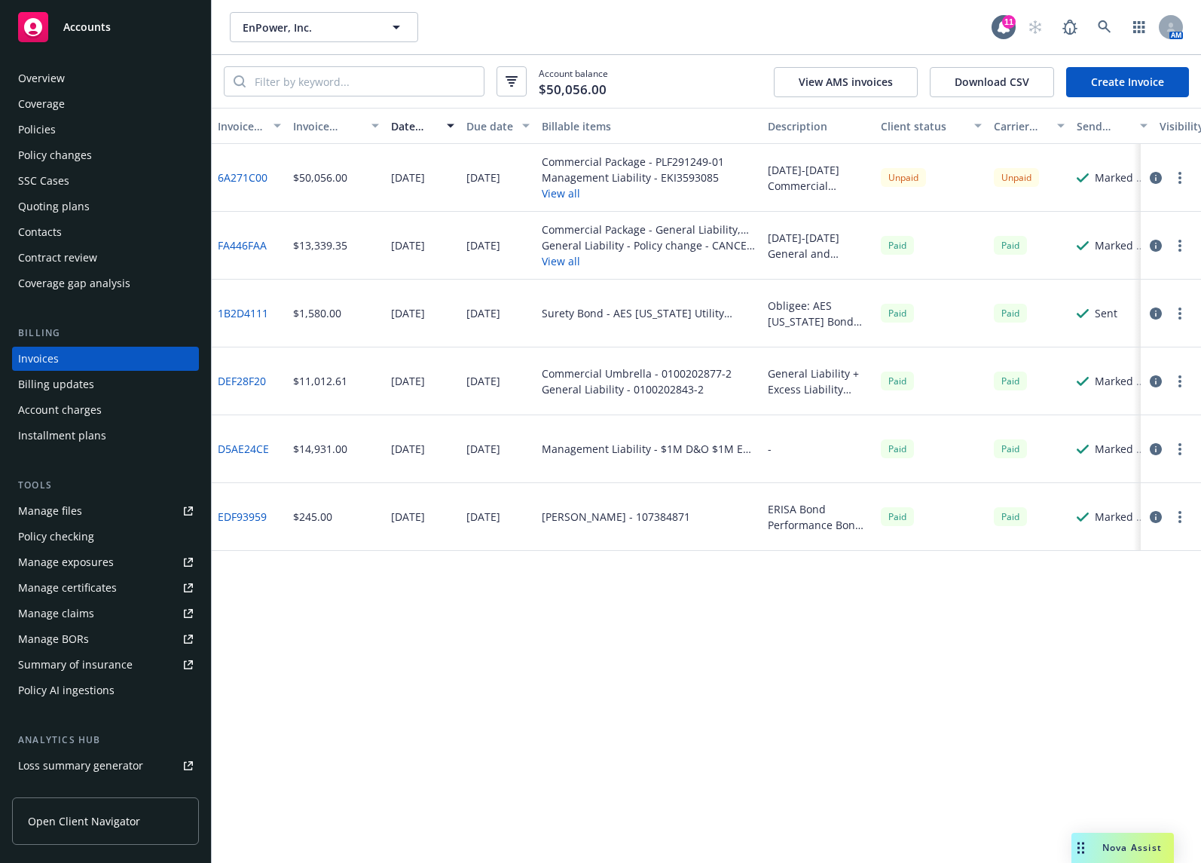
click at [259, 173] on link "6A271C00" at bounding box center [243, 178] width 50 height 16
